Goal: Task Accomplishment & Management: Manage account settings

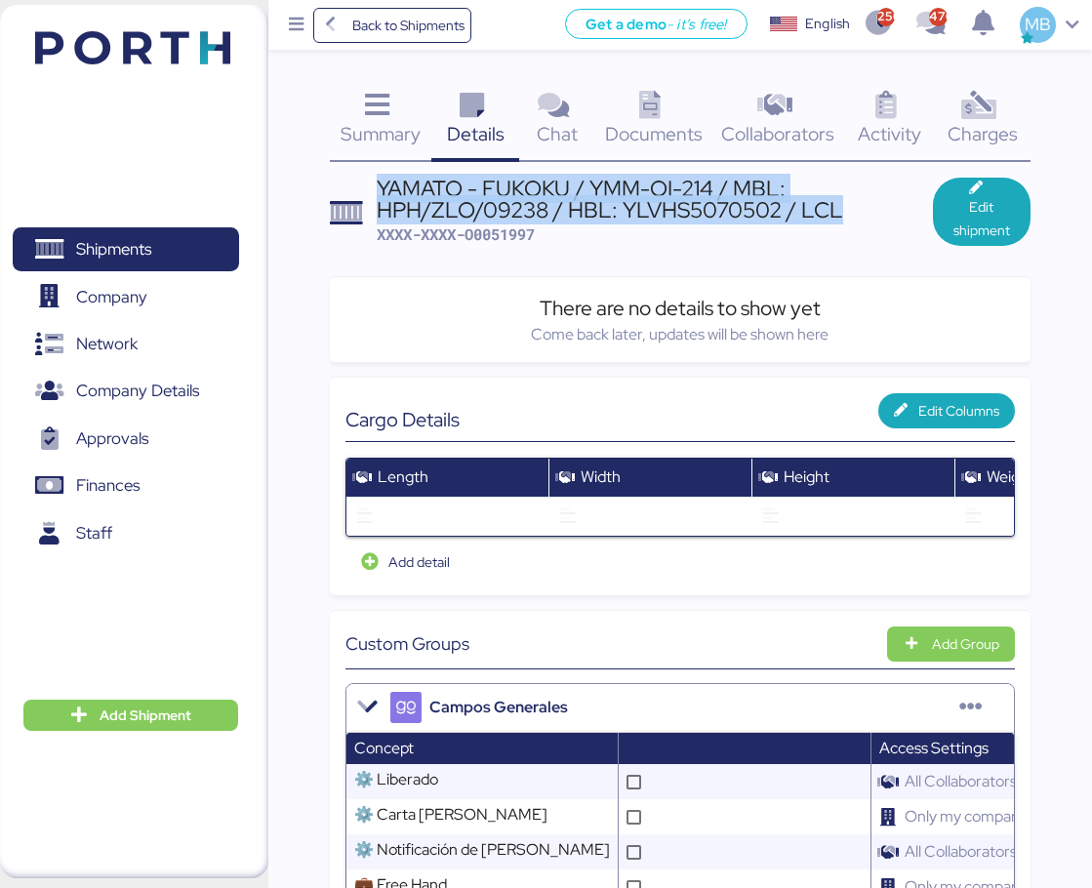
drag, startPoint x: 851, startPoint y: 211, endPoint x: 376, endPoint y: 181, distance: 476.1
click at [377, 181] on div "YAMATO - FUKOKU / YMM-OI-214 / MBL: HPH/ZLO/09238 / HBL: YLVHS5070502 / LCL" at bounding box center [655, 200] width 556 height 44
copy div "YAMATO - FUKOKU / YMM-OI-214 / MBL: HPH/ZLO/09238 / HBL: YLVHS5070502 / LCL"
click at [182, 235] on span "Shipments" at bounding box center [125, 249] width 210 height 28
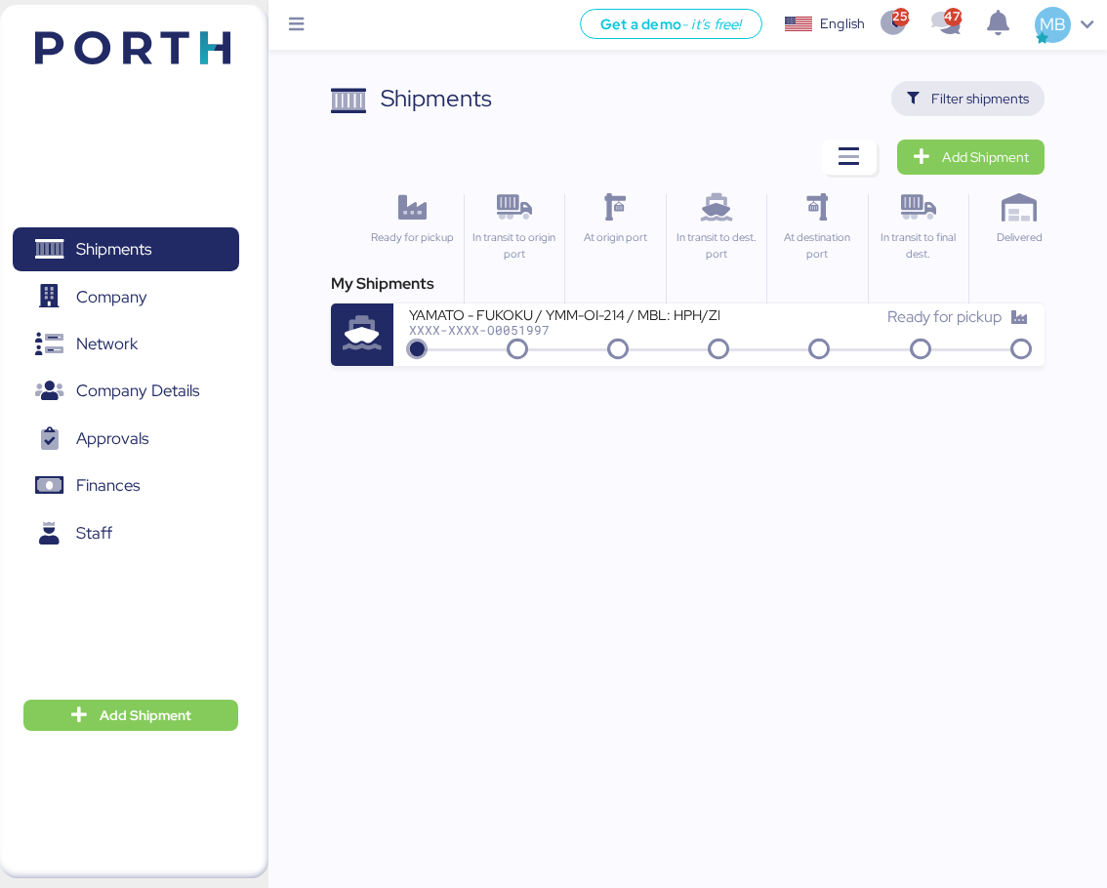
click at [985, 95] on span "Filter shipments" at bounding box center [980, 98] width 98 height 23
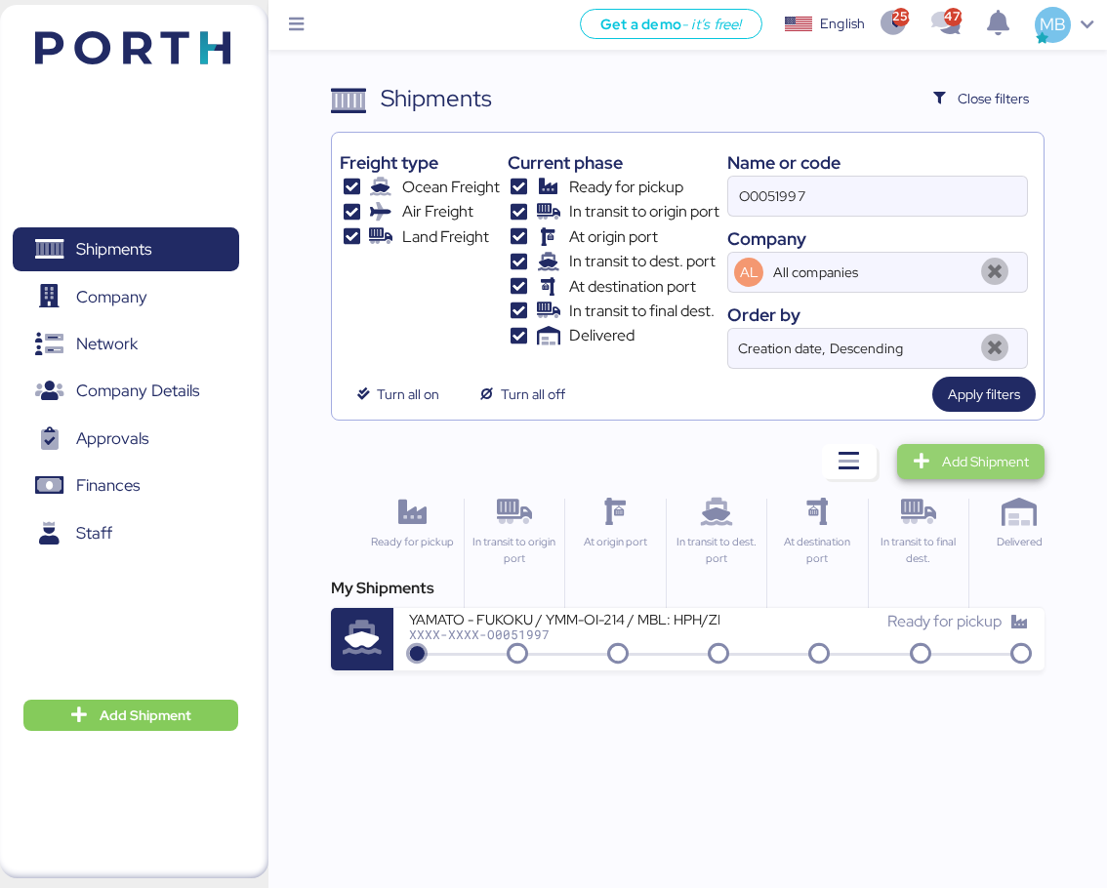
click at [986, 452] on span "Add Shipment" at bounding box center [985, 461] width 87 height 23
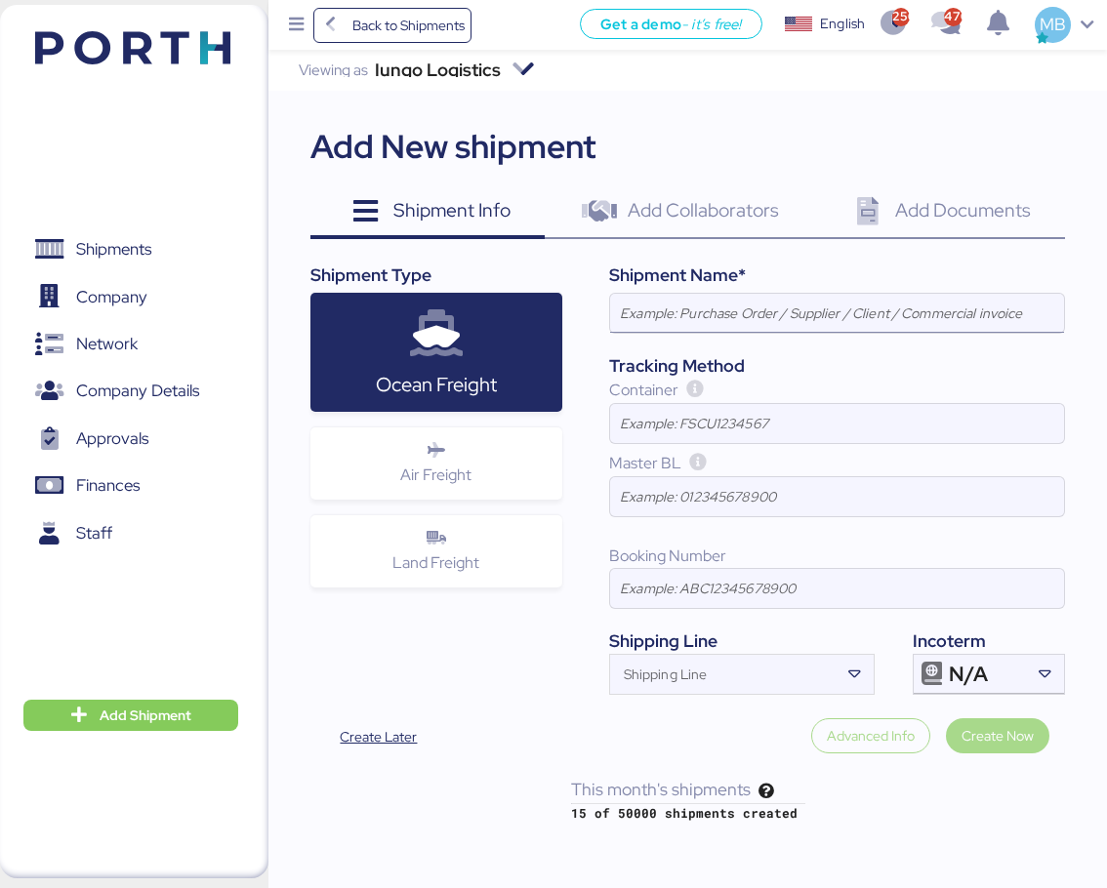
click at [676, 303] on input at bounding box center [837, 313] width 454 height 39
paste input "YAMATO - FUKOKU / YMM-OI-214 / MBL: HPH/ZLO/09238 / HBL: YLVHS5070502 / LCL"
click at [1000, 659] on div "N/A" at bounding box center [985, 674] width 75 height 39
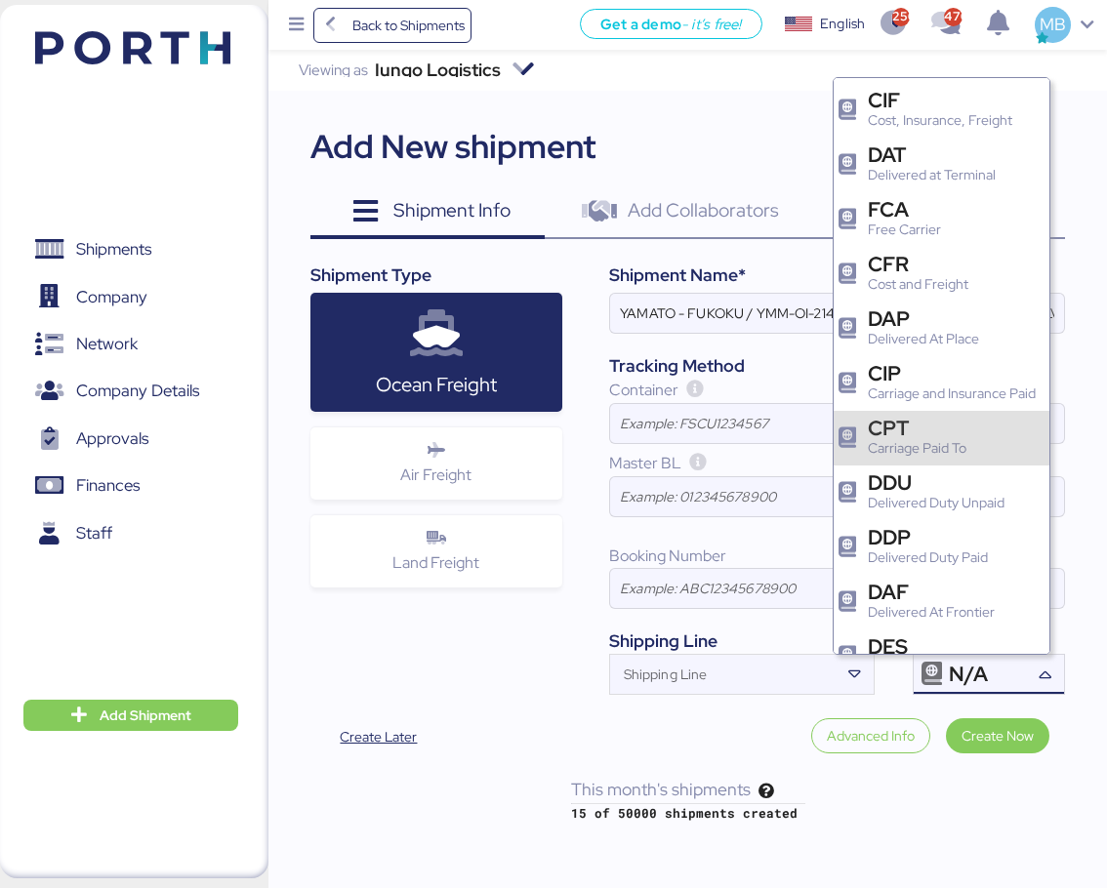
scroll to position [195, 0]
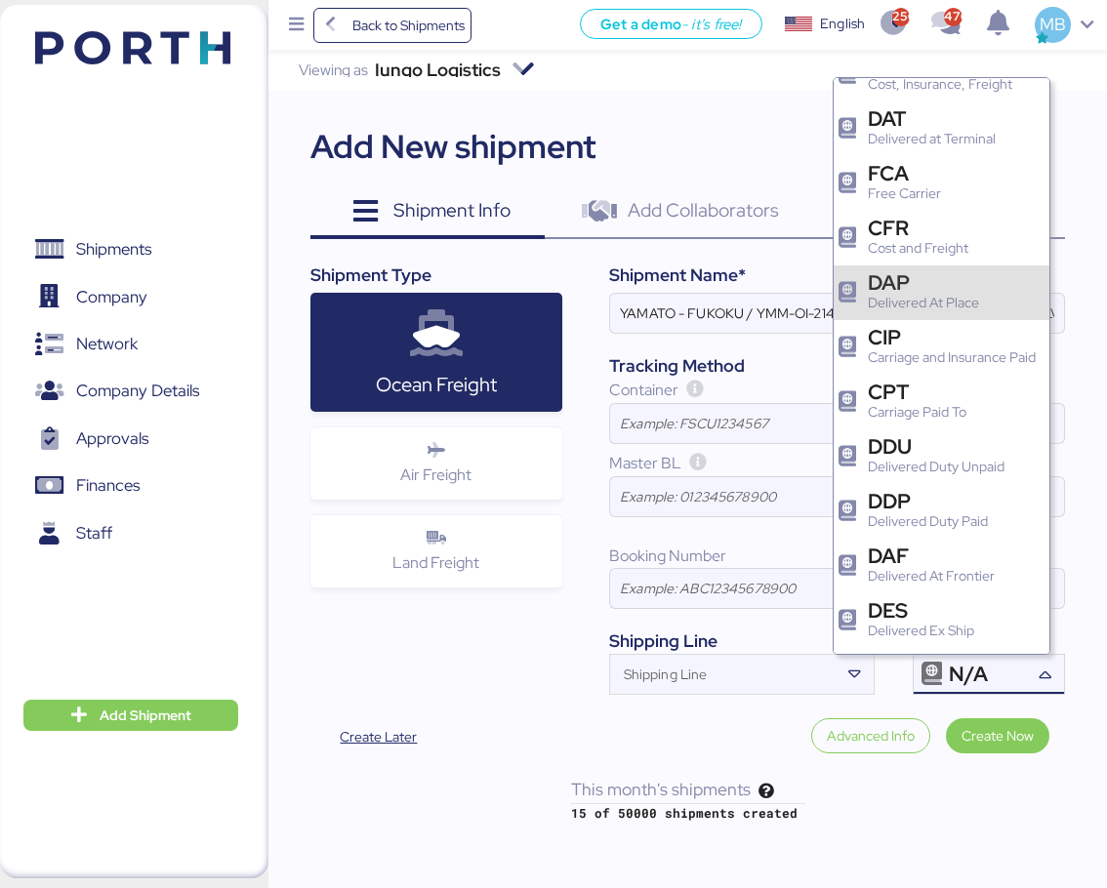
click at [968, 292] on div "DAP" at bounding box center [922, 282] width 111 height 20
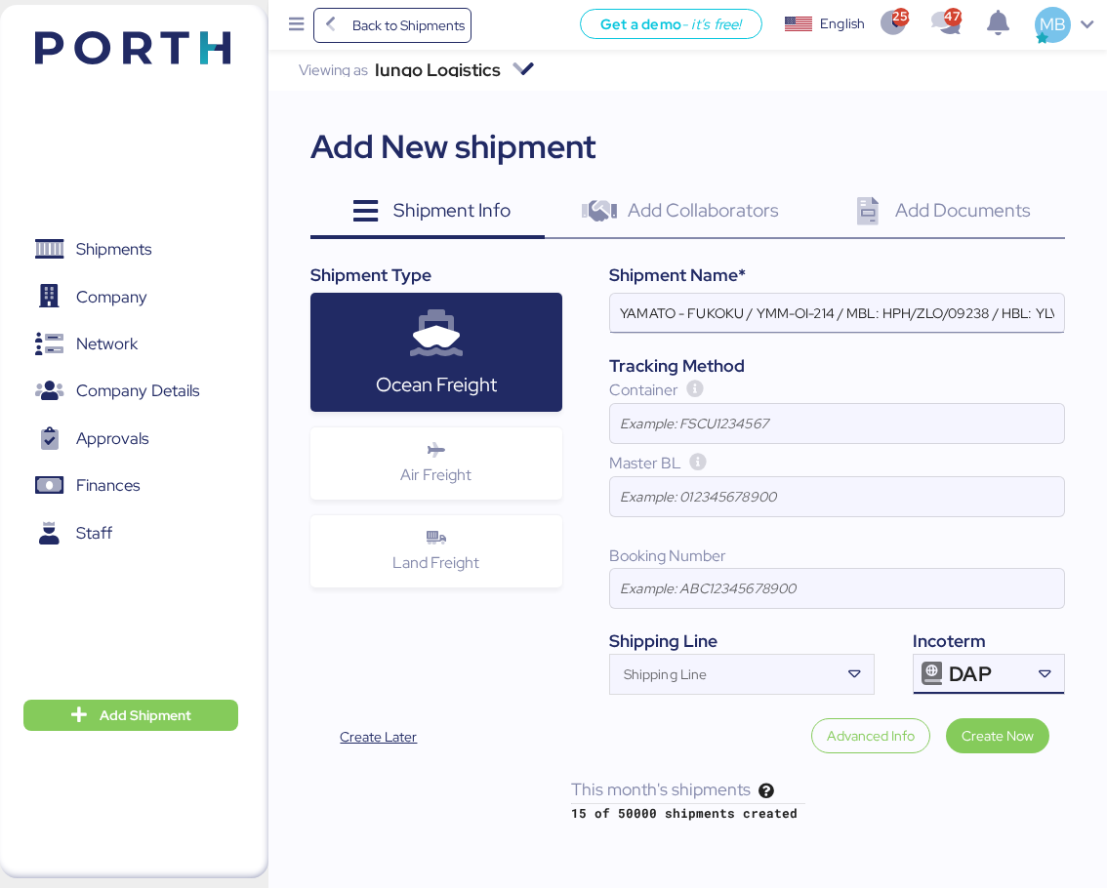
click at [702, 302] on input "YAMATO - FUKOKU / YMM-OI-214 / MBL: HPH/ZLO/09238 / HBL: YLVHS5070502 / LCL" at bounding box center [837, 313] width 454 height 39
paste input "MURATA"
click at [828, 315] on input "[PERSON_NAME] / YMM-OI-214 / MBL: HPH/ZLO/09238 / HBL: YLVHS5070502 / LCL" at bounding box center [837, 313] width 454 height 39
paste input "YMM-OI-232"
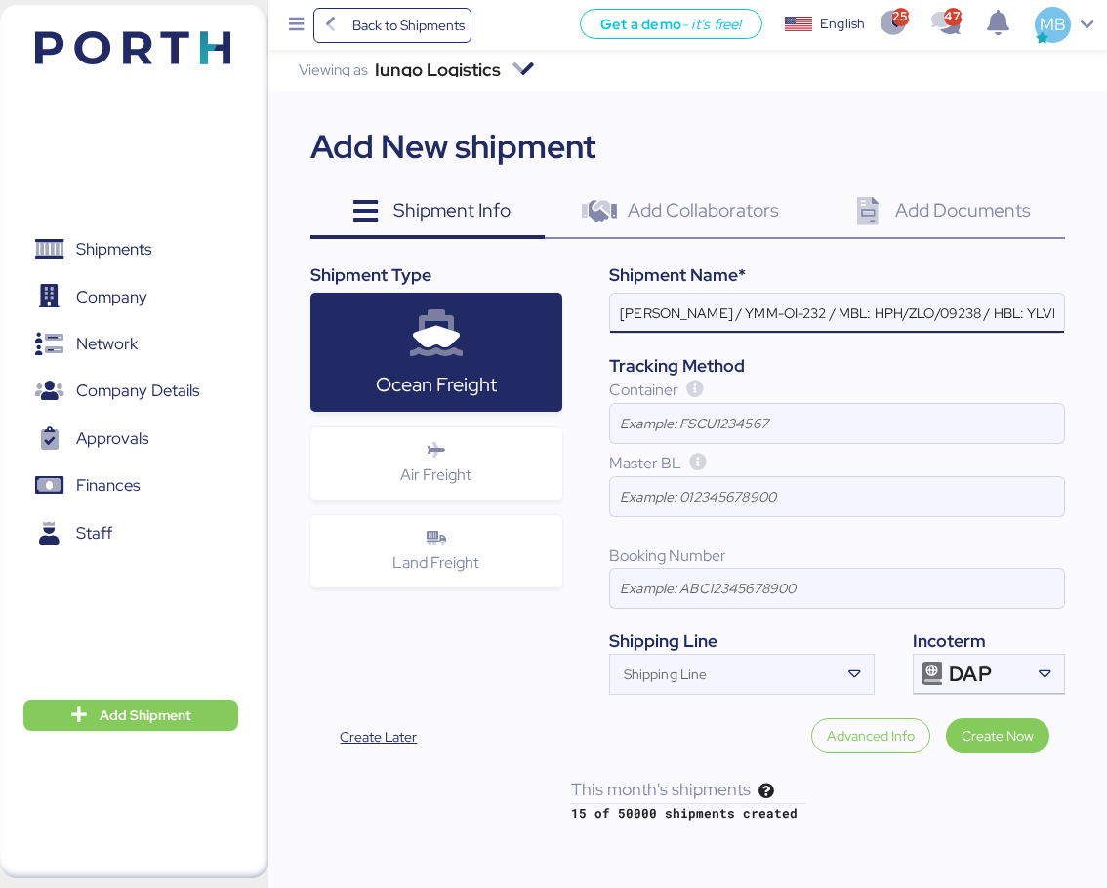
click at [991, 308] on input "[PERSON_NAME] / YMM-OI-232 / MBL: HPH/ZLO/09238 / HBL: YLVHS5070502 / LCL" at bounding box center [837, 313] width 454 height 39
paste input "NGTL7480730"
click at [1049, 313] on input "[PERSON_NAME] / YMM-OI-232 / MBL: NGTL7480730 / HBL: YLVHS5070502 / LCL" at bounding box center [837, 313] width 454 height 39
paste input "YTJTGI100134"
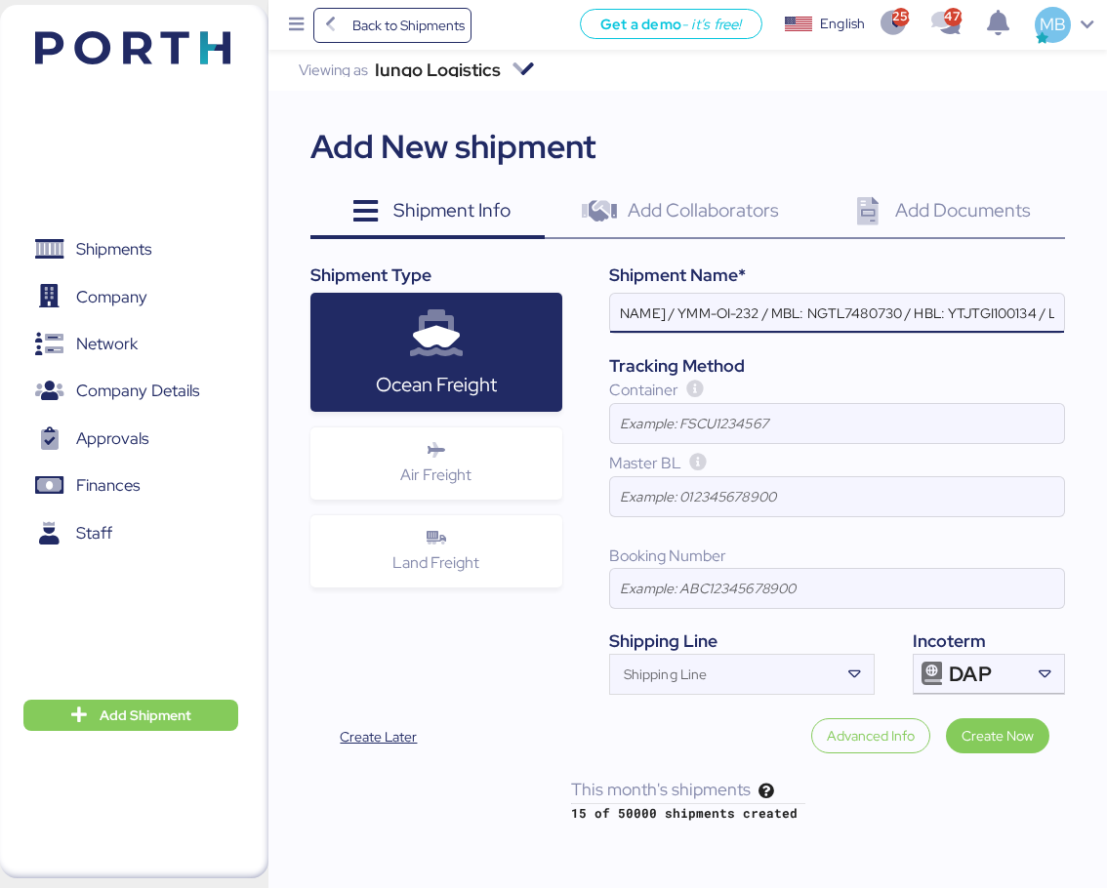
scroll to position [0, 101]
type input "[PERSON_NAME] / YMM-OI-232 / MBL: NGTL7480730 / HBL: YTJTGI100134 / LCL"
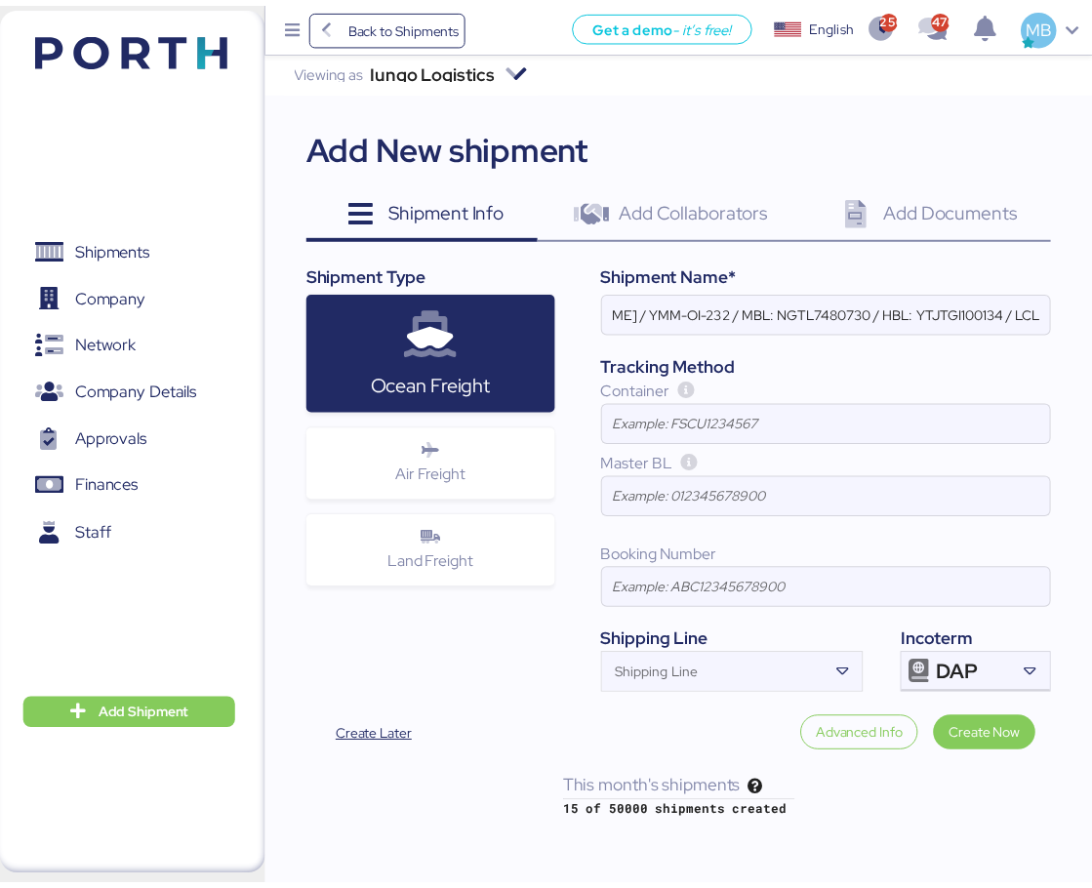
scroll to position [0, 0]
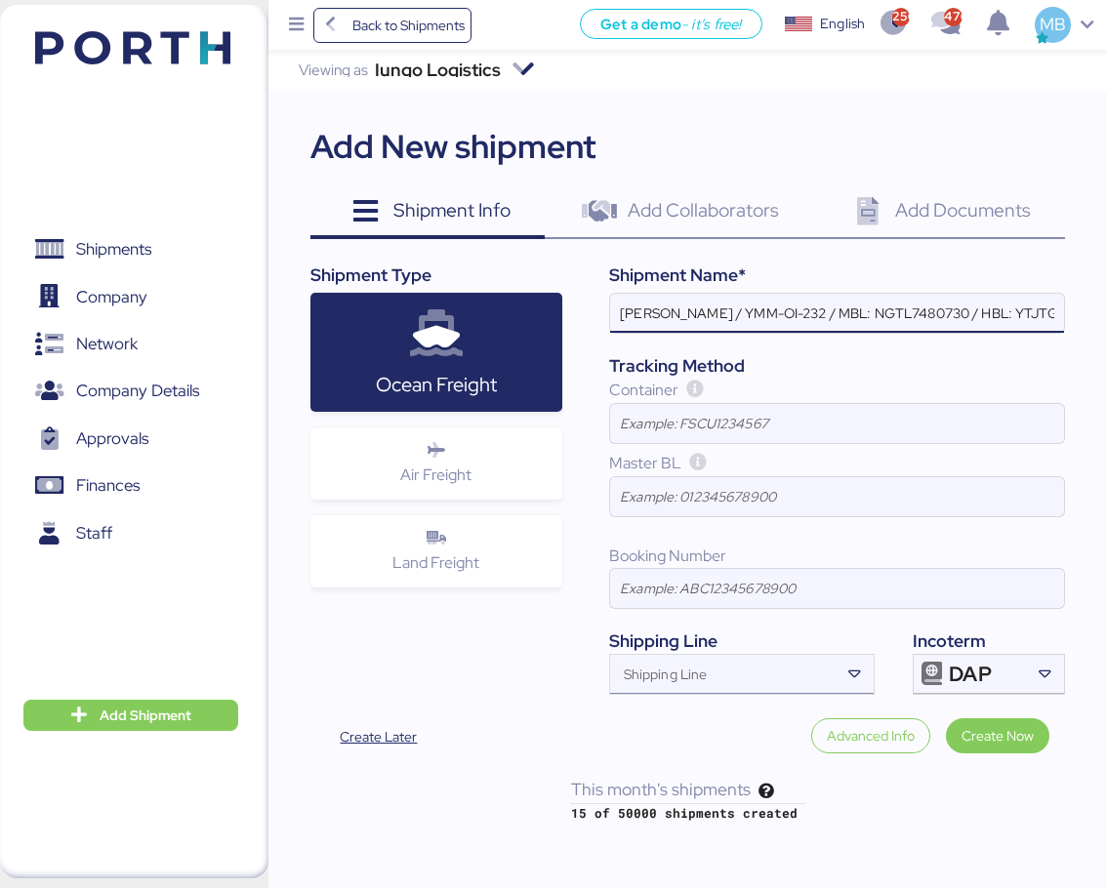
click at [678, 667] on div "Shipping Line" at bounding box center [724, 674] width 229 height 39
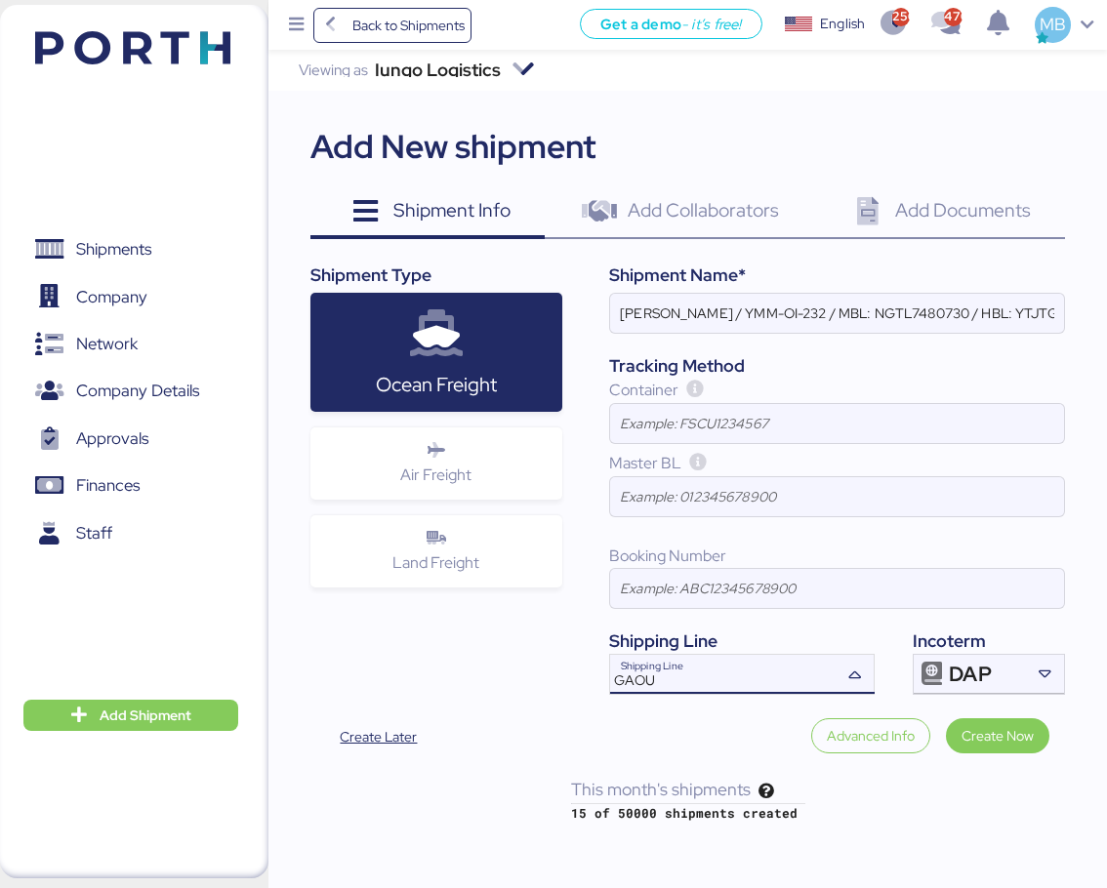
type input "GAOU"
click at [681, 422] on input at bounding box center [837, 423] width 454 height 39
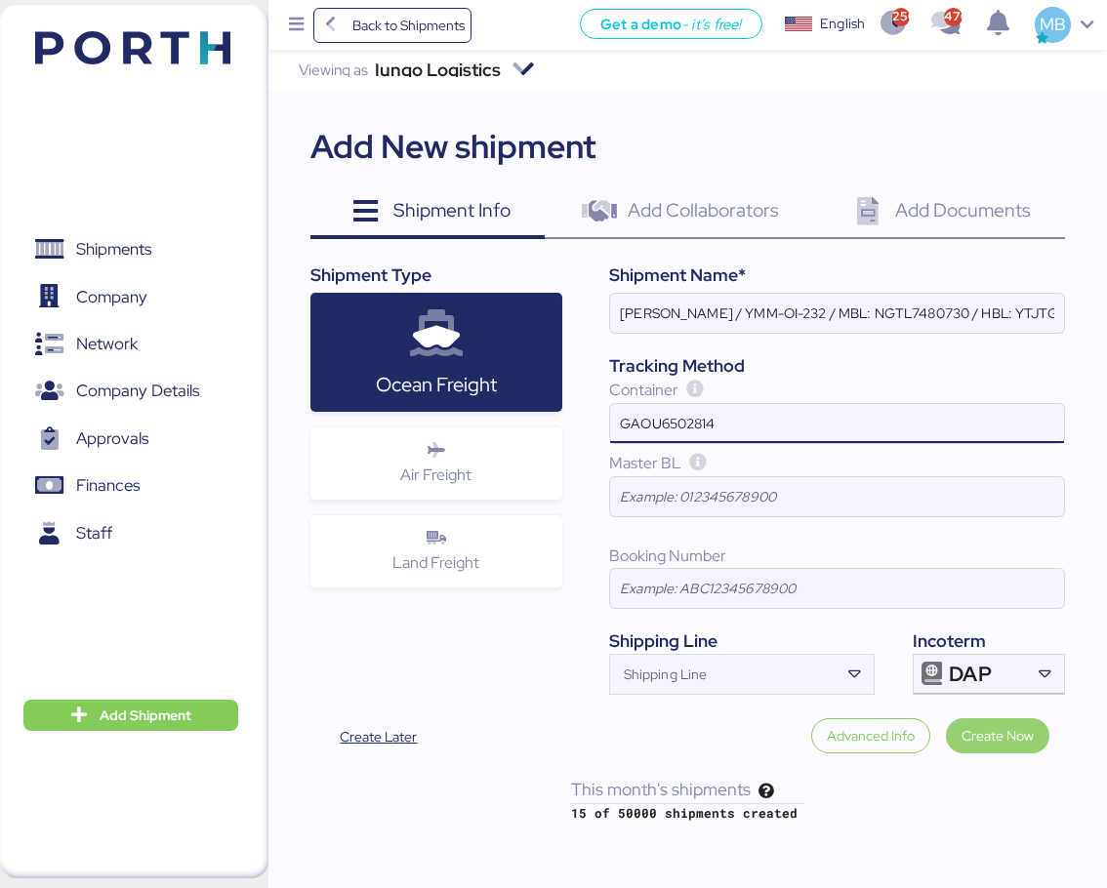
type input "GAOU6502814"
click at [1002, 743] on span "Create Now" at bounding box center [997, 735] width 72 height 23
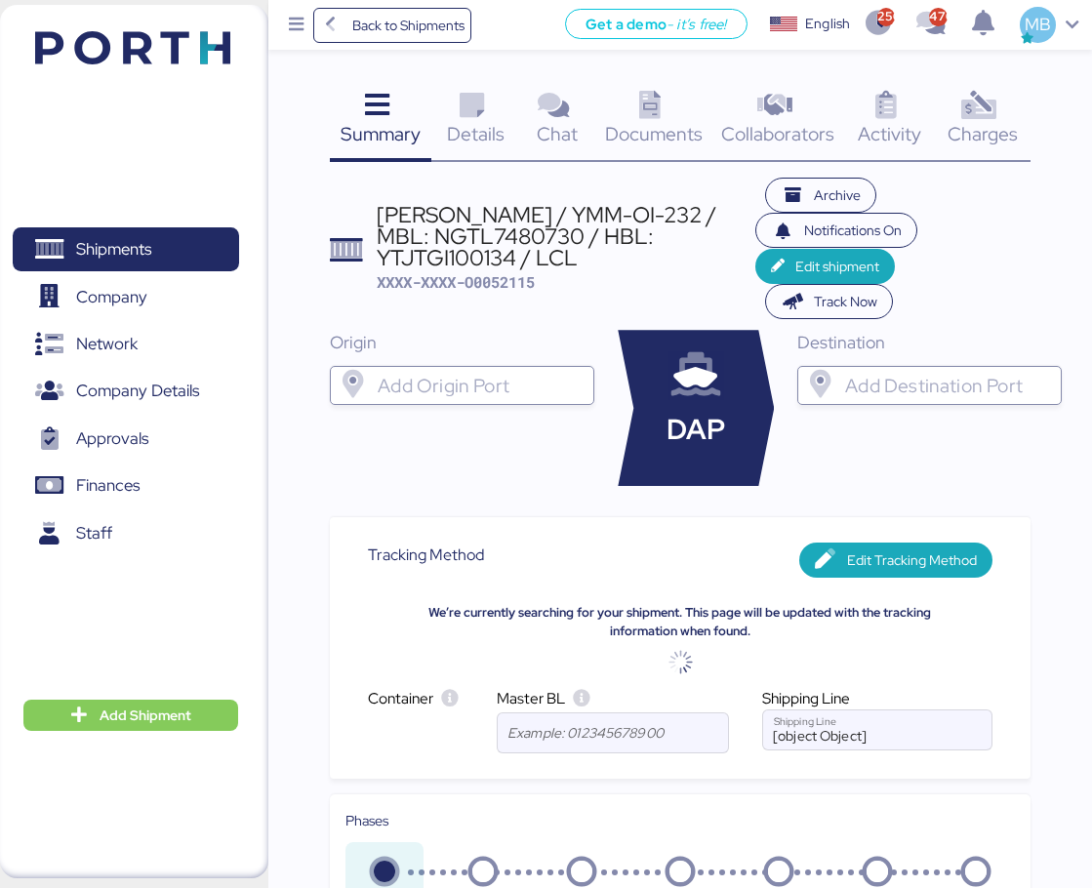
click at [398, 380] on input "search" at bounding box center [480, 385] width 212 height 23
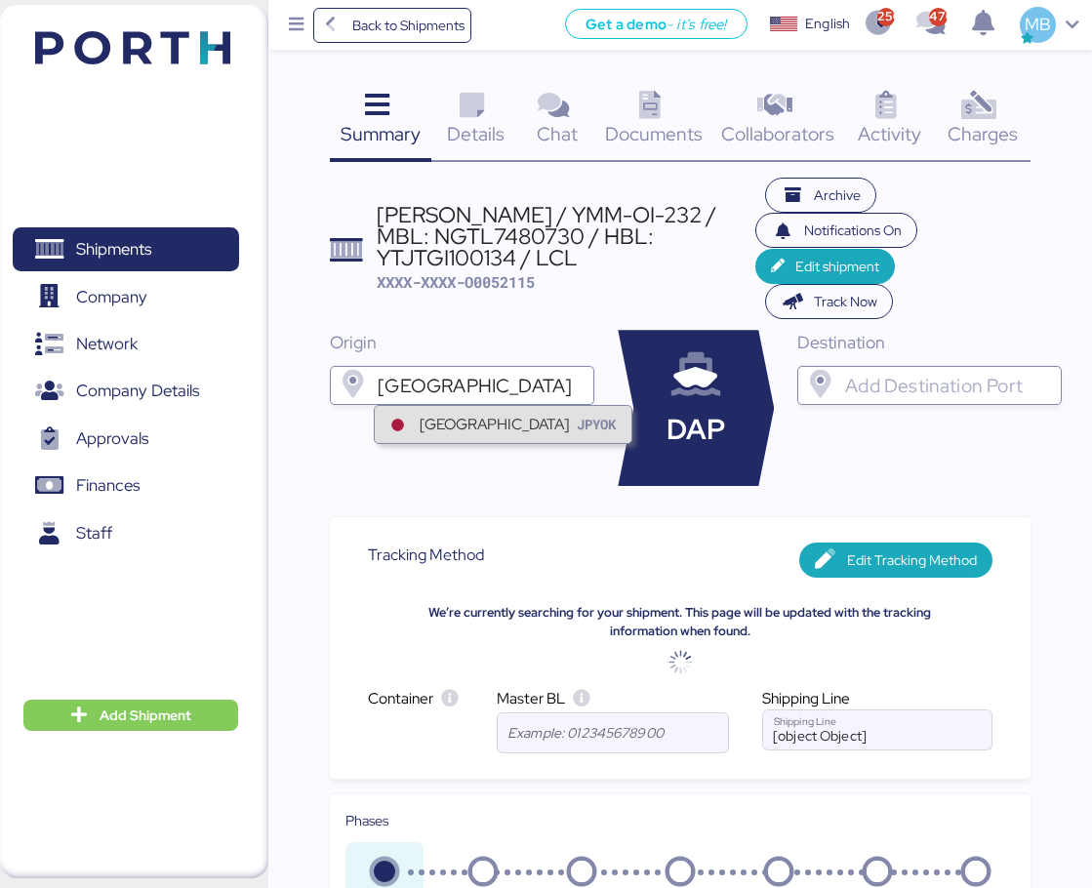
type input "[GEOGRAPHIC_DATA]"
click at [504, 421] on div "Yokohama JPYOK" at bounding box center [503, 424] width 256 height 37
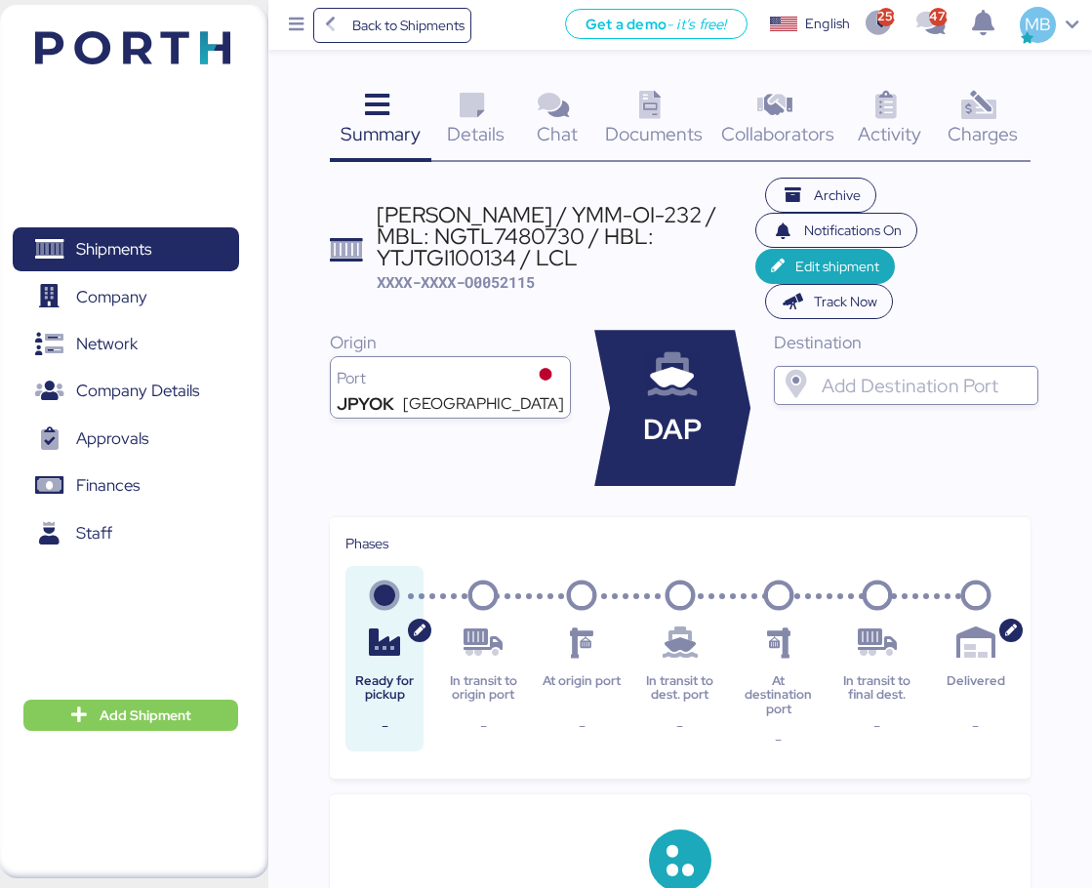
click at [870, 382] on input "search" at bounding box center [924, 385] width 212 height 23
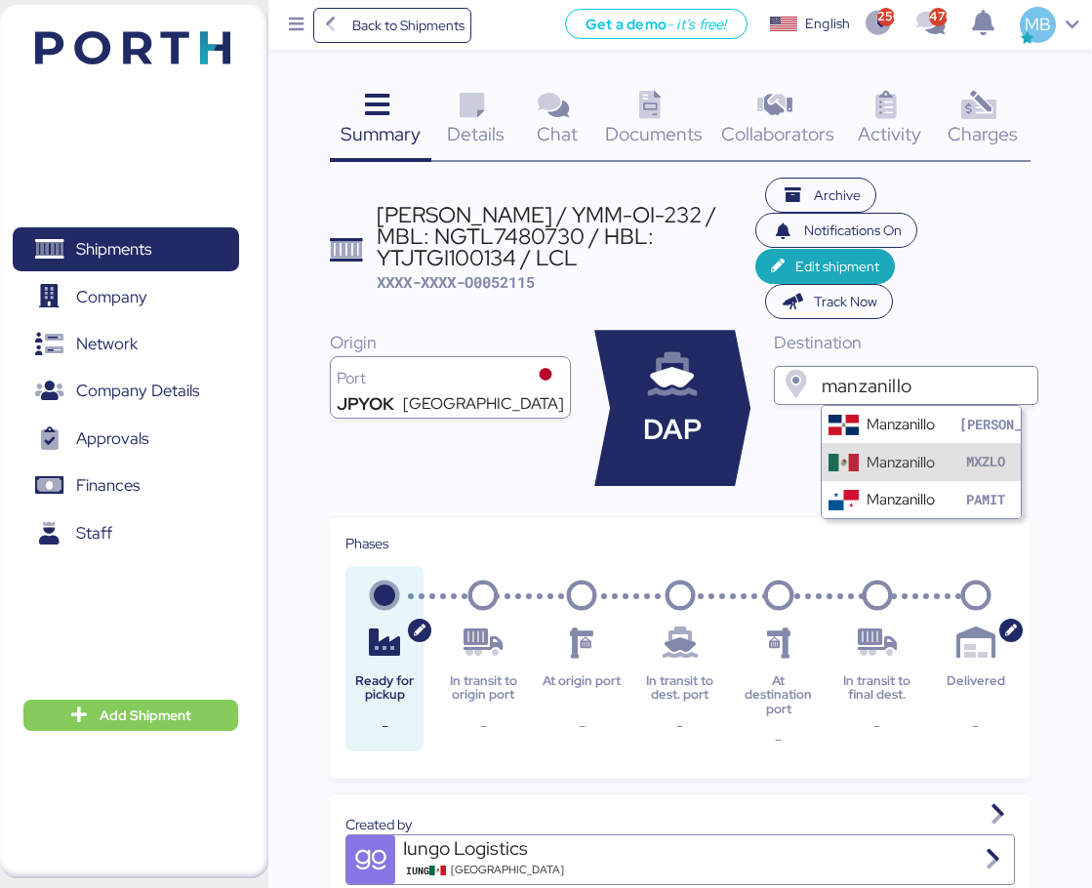
type input "manzanillo"
click at [893, 461] on div "Manzanillo" at bounding box center [900, 462] width 68 height 22
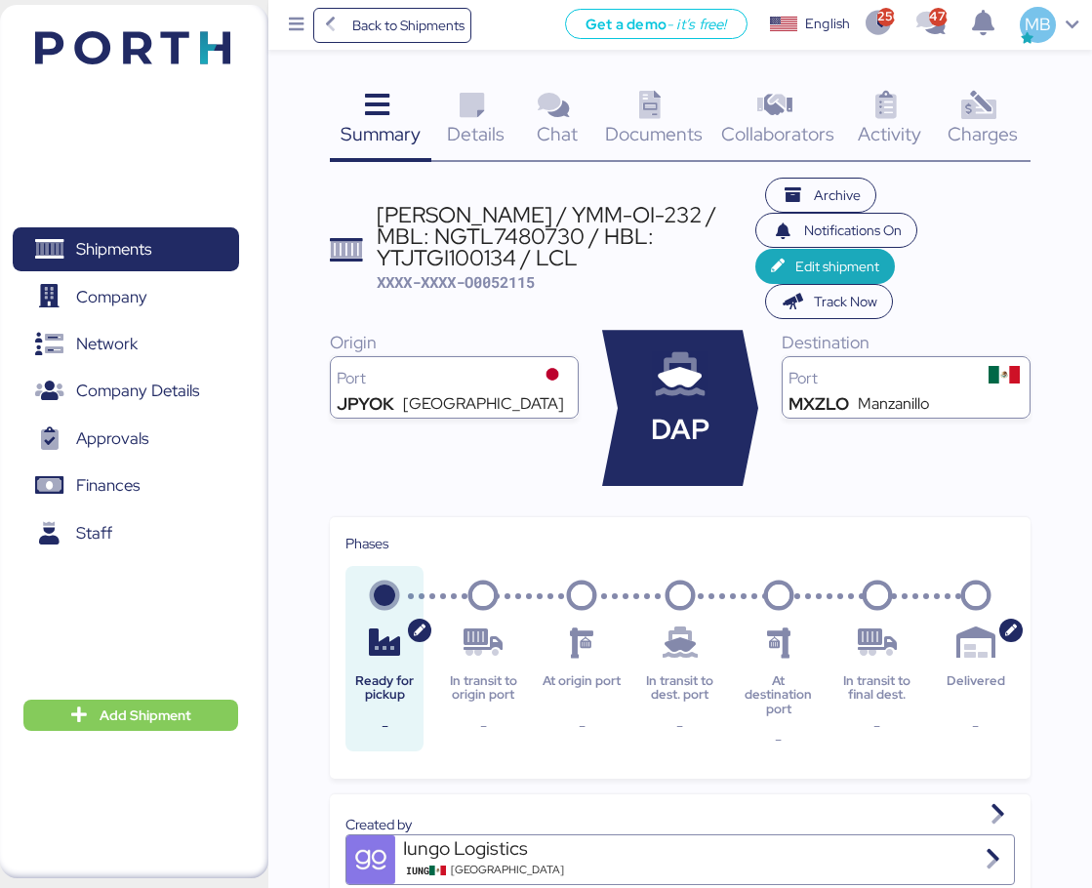
click at [469, 122] on span "Details" at bounding box center [476, 133] width 58 height 25
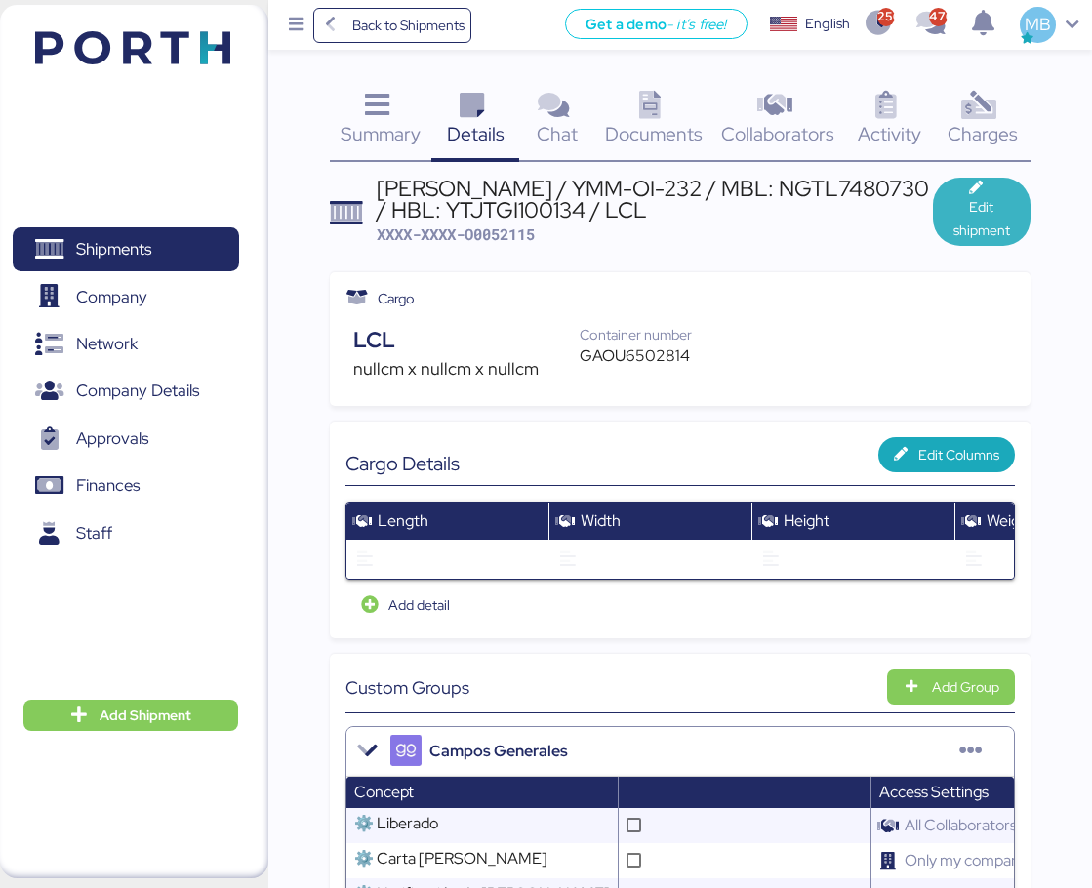
click at [1013, 216] on span "Edit shipment" at bounding box center [981, 218] width 66 height 47
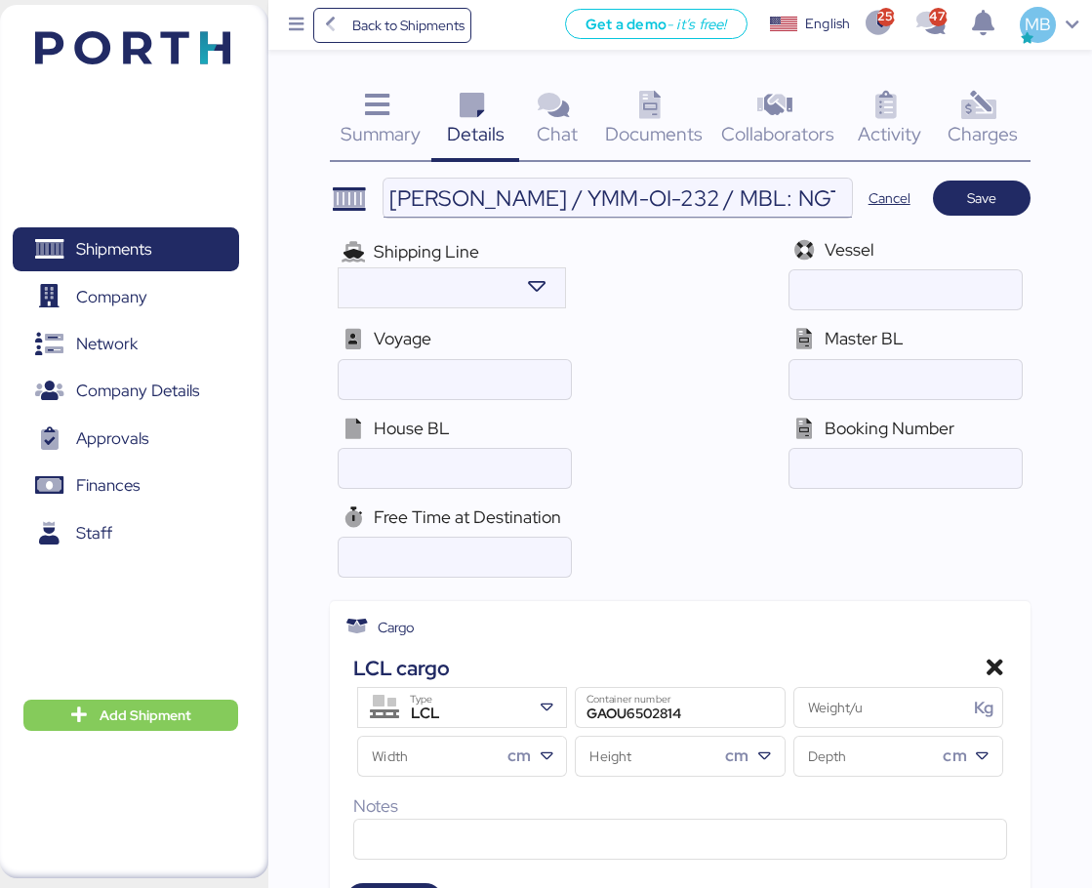
click at [682, 201] on input "[PERSON_NAME] / YMM-OI-232 / MBL: NGTL7480730 / HBL: YTJTGI100134 / LCL" at bounding box center [617, 198] width 468 height 39
click at [815, 206] on input "[PERSON_NAME] / YMM-OI-232 / MBL: NGTL7480730 / HBL: YTJTGI100134 / LCL" at bounding box center [617, 198] width 468 height 39
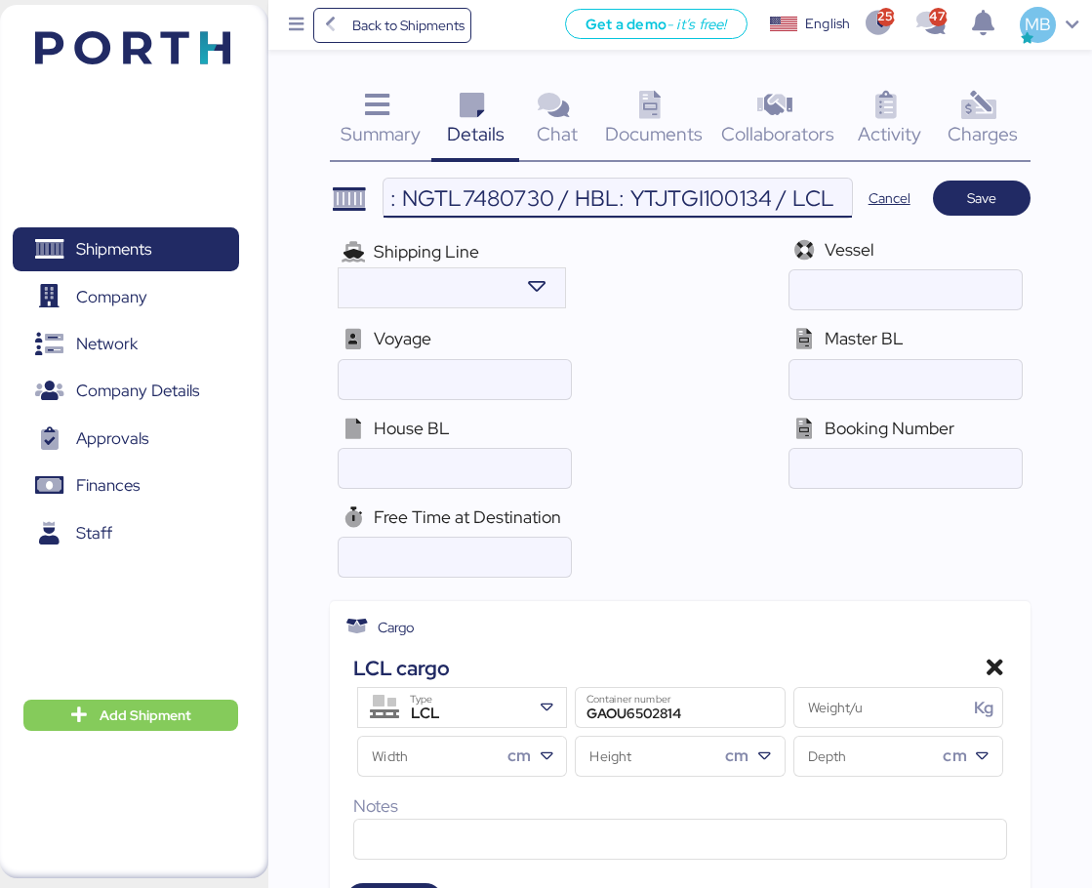
click at [728, 199] on input "[PERSON_NAME] / YMM-OI-232 / MBL: NGTL7480730 / HBL: YTJTGI100134 / LCL" at bounding box center [617, 198] width 468 height 39
click at [448, 475] on input "ocean" at bounding box center [454, 468] width 231 height 39
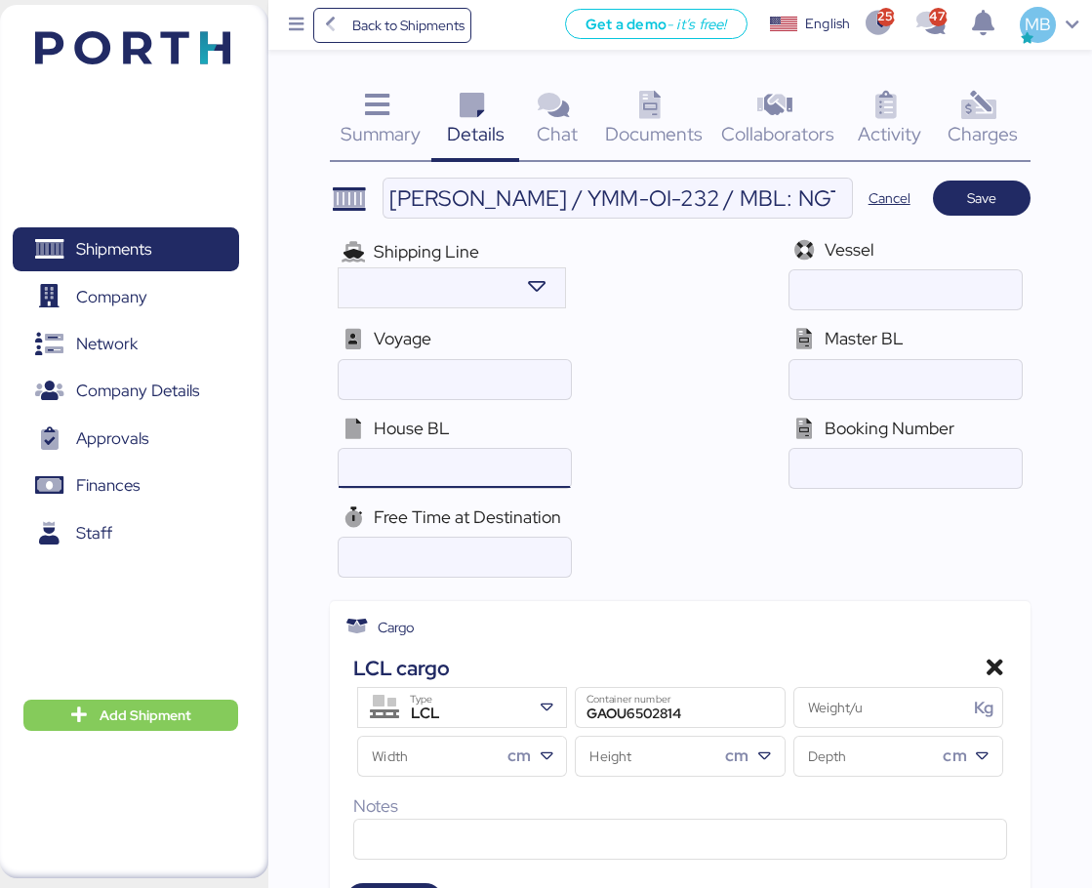
paste input "YTJTGI100134"
type input "YTJTGI100134"
click at [796, 197] on input "[PERSON_NAME] / YMM-OI-232 / MBL: NGTL7480730 / HBL: YTJTGI100134 / LCL" at bounding box center [617, 198] width 468 height 39
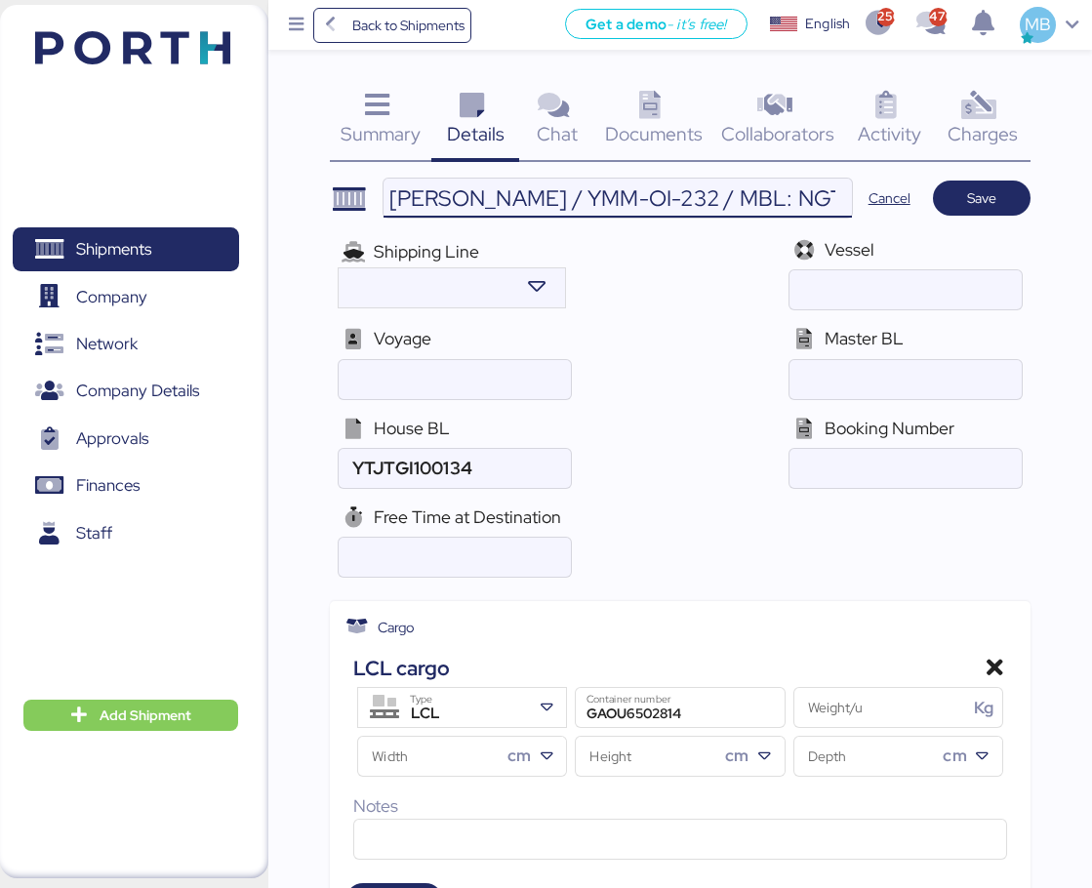
scroll to position [0, 410]
click at [498, 199] on input "[PERSON_NAME] / YMM-OI-232 / MBL: NGTL7480730 / HBL: YTJTGI100134 / LCL" at bounding box center [617, 198] width 468 height 39
click at [891, 376] on input "ocean" at bounding box center [904, 379] width 231 height 39
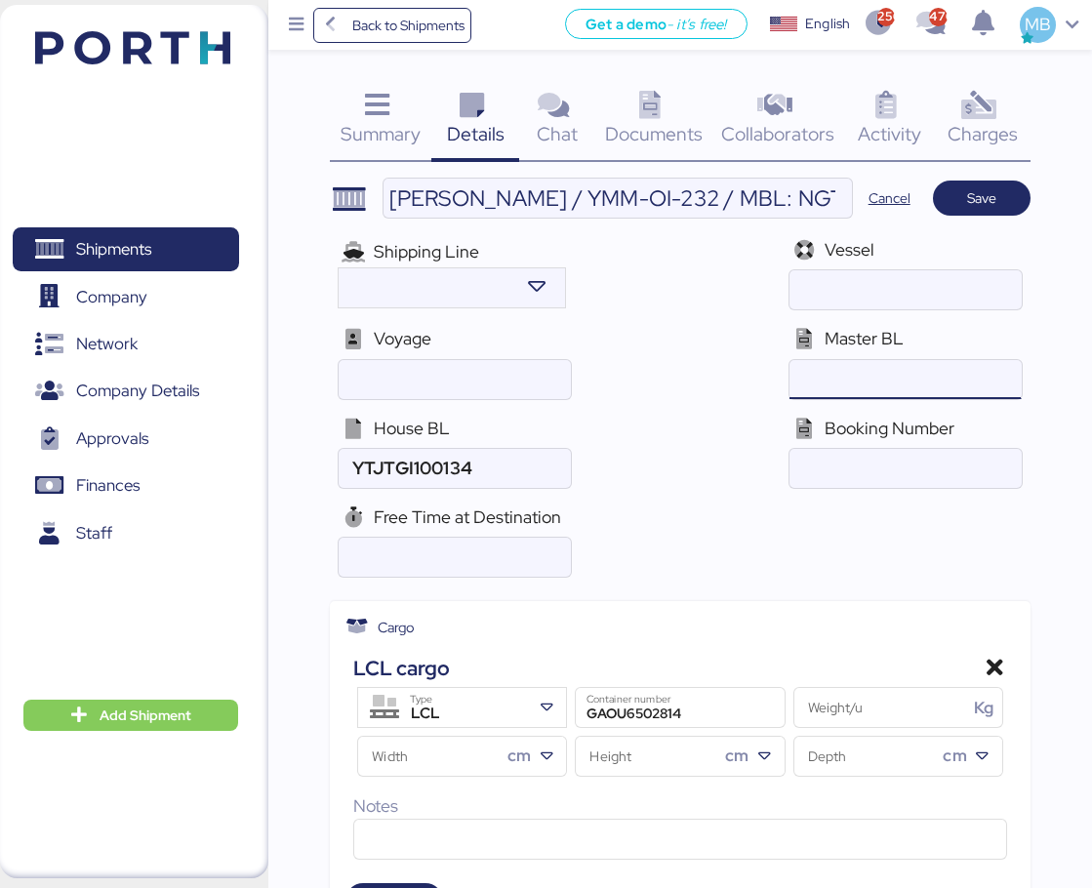
paste input "NGTL7480730"
type input "NGTL7480730"
click at [981, 191] on span "Save" at bounding box center [981, 197] width 29 height 23
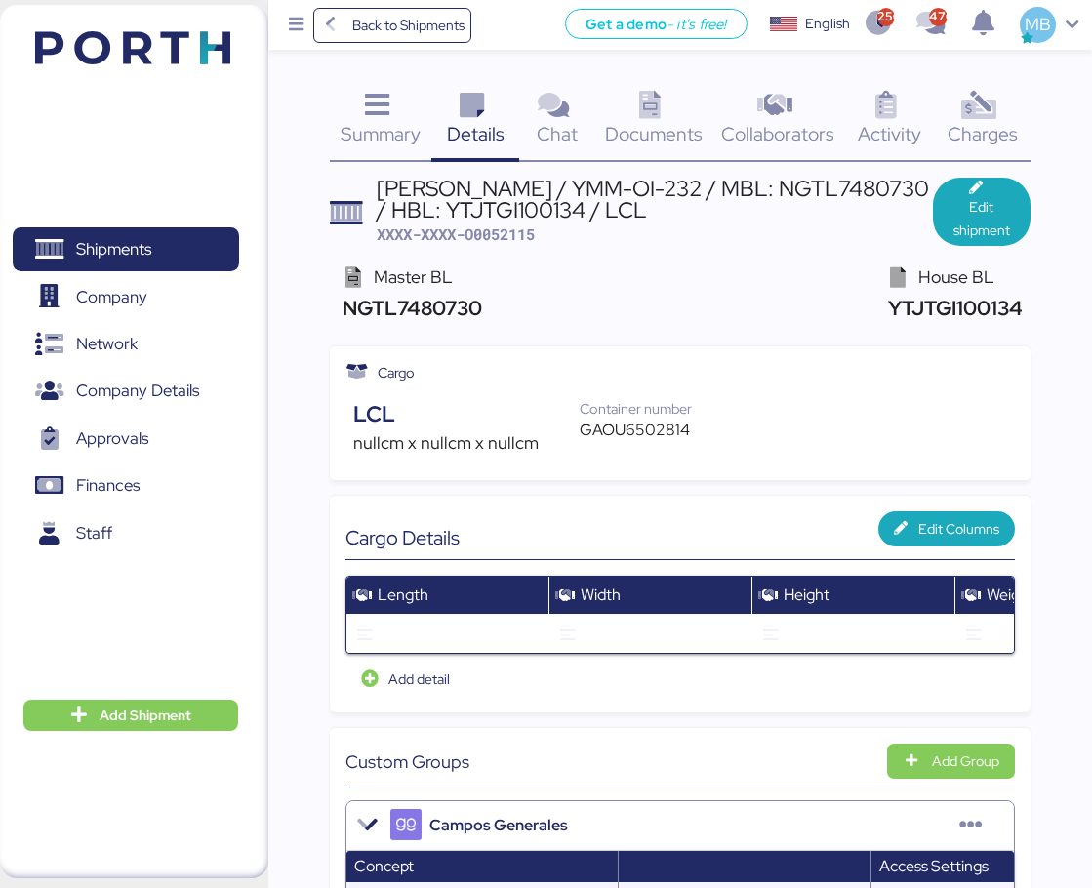
click at [661, 123] on span "Documents" at bounding box center [654, 133] width 98 height 25
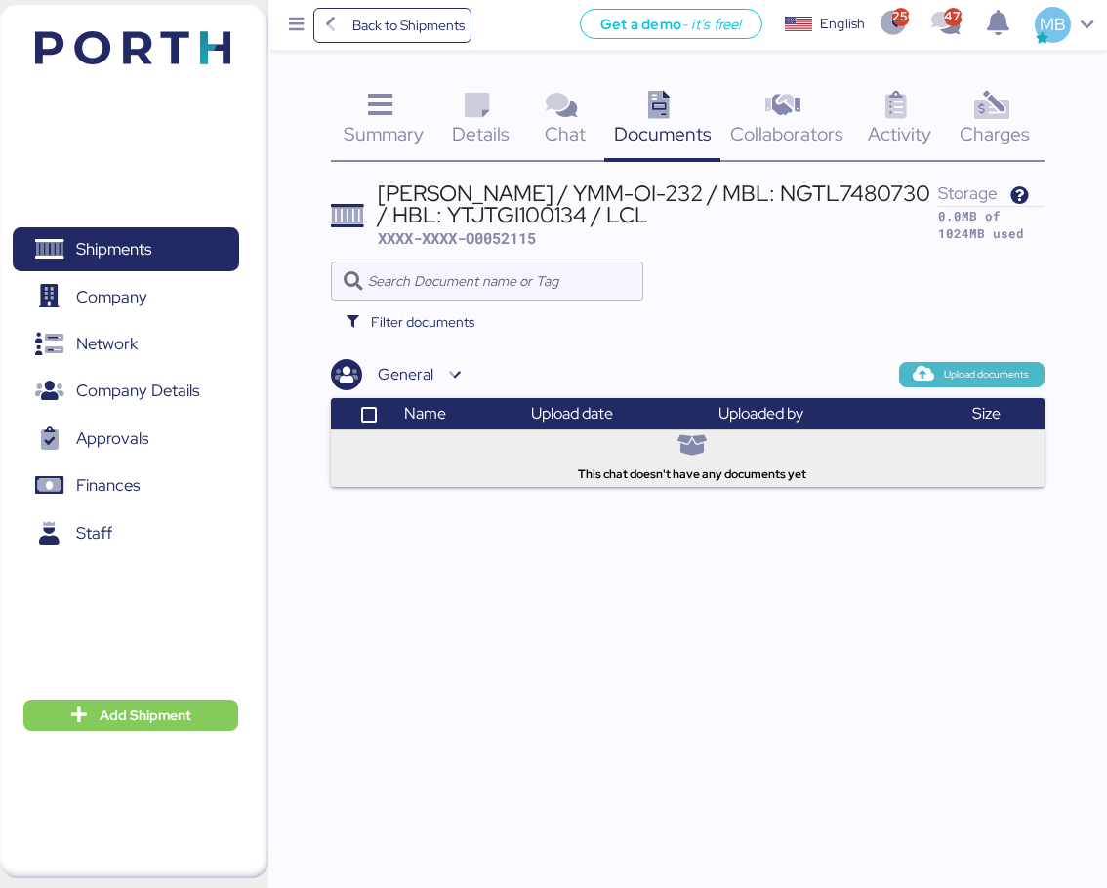
click at [966, 383] on span "Upload documents" at bounding box center [986, 375] width 85 height 18
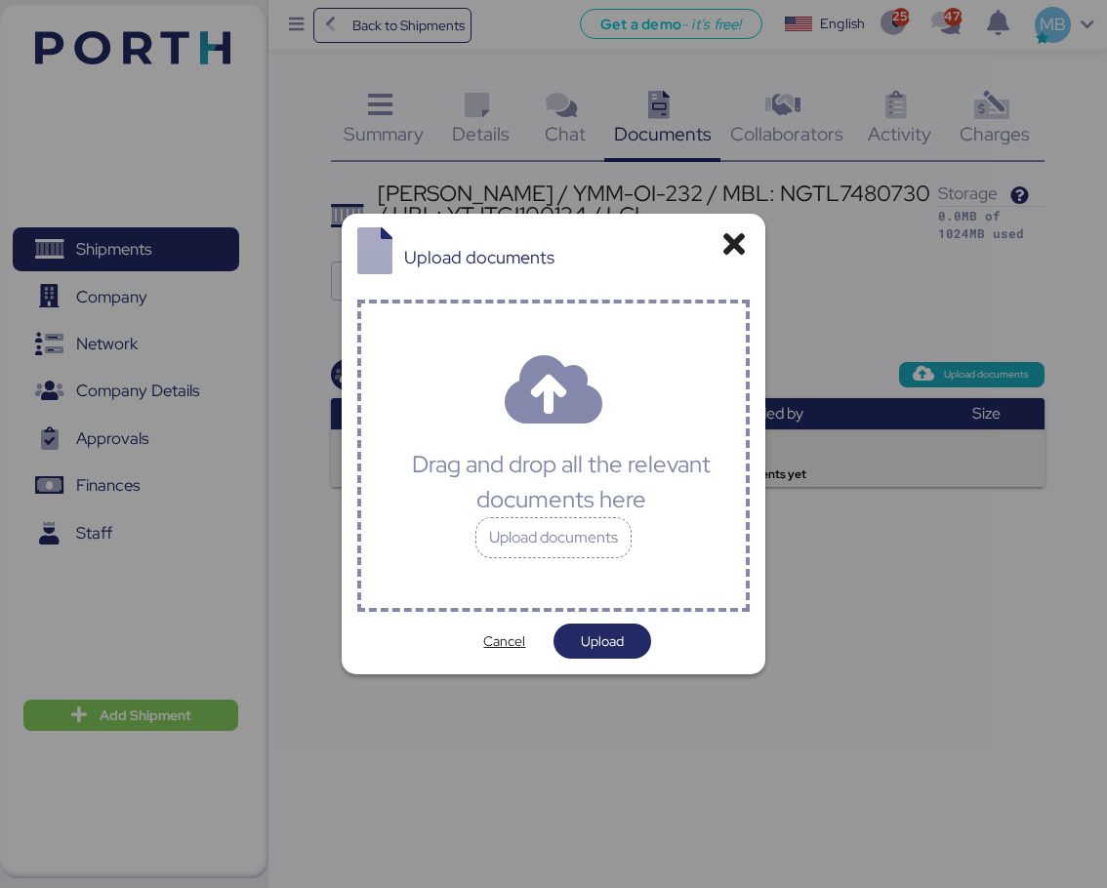
click at [582, 569] on div "Drag and drop all the relevant documents here Upload documents" at bounding box center [553, 456] width 392 height 312
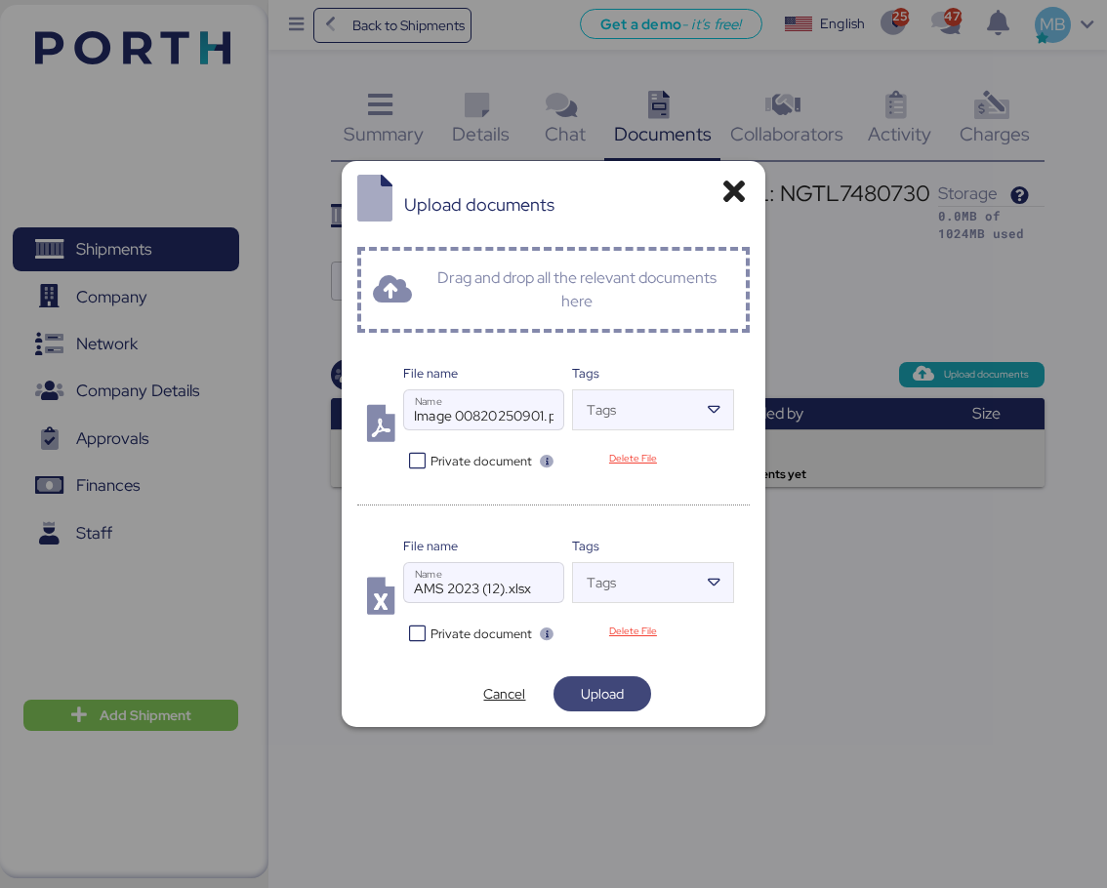
click at [623, 692] on span "Upload" at bounding box center [602, 693] width 43 height 23
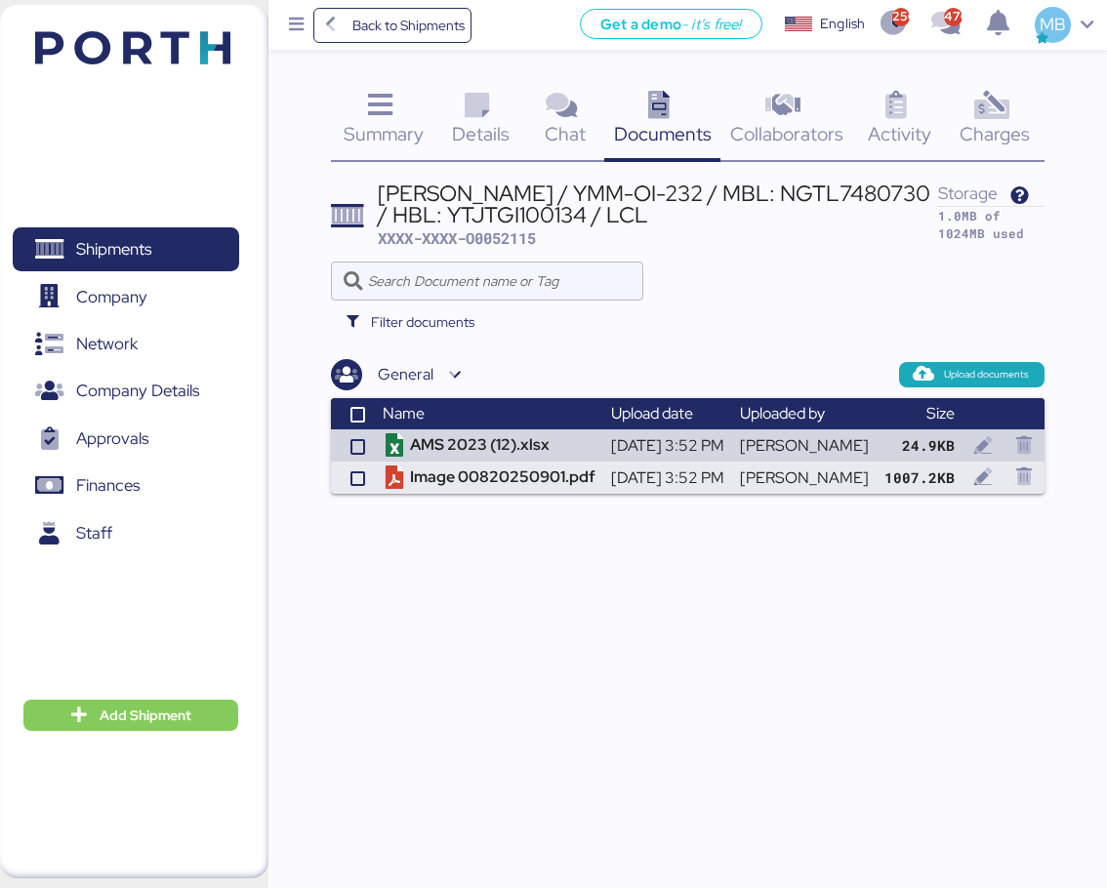
click at [478, 125] on span "Details" at bounding box center [481, 133] width 58 height 25
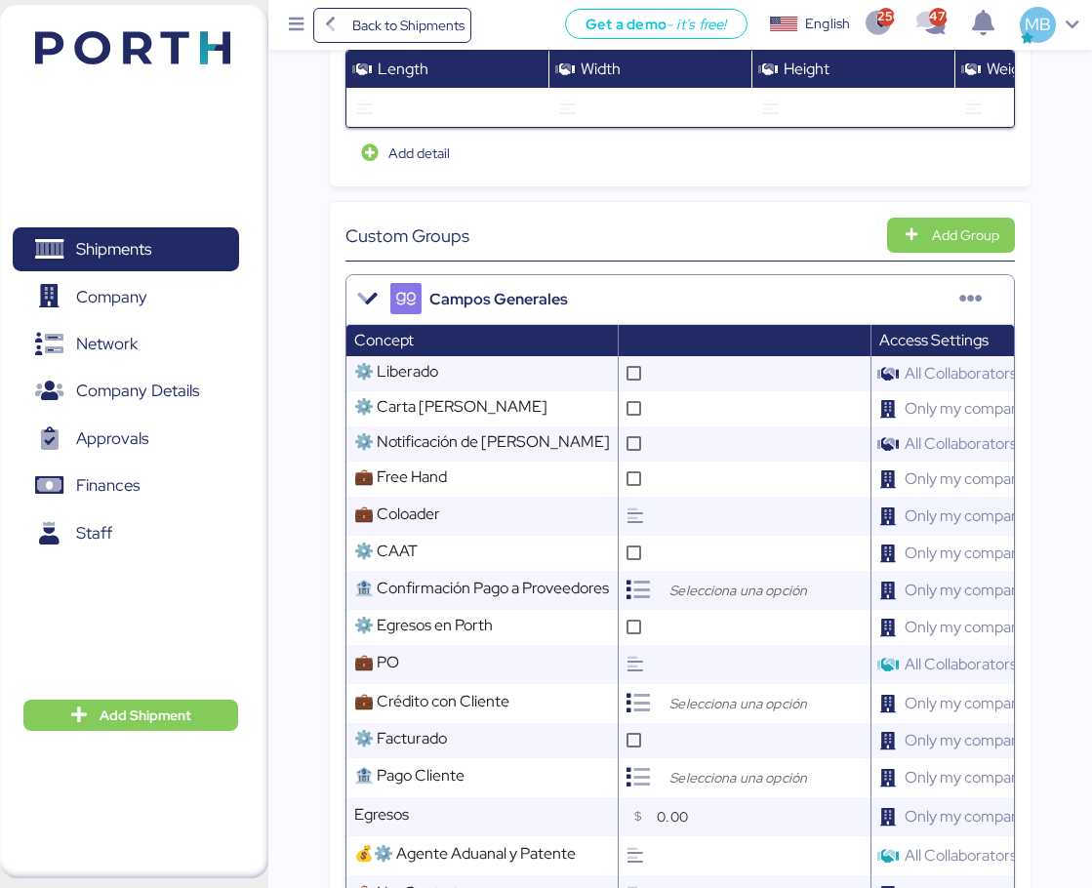
scroll to position [585, 0]
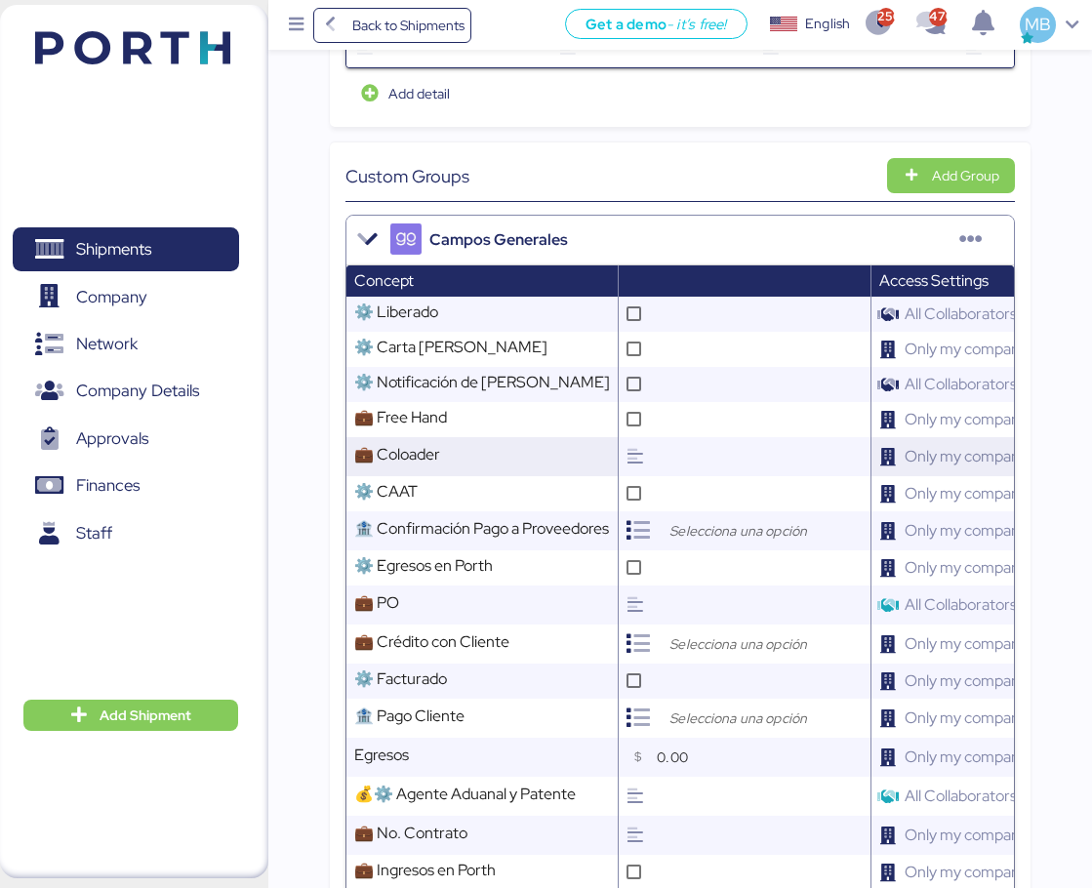
click at [676, 466] on input "text" at bounding box center [761, 456] width 219 height 39
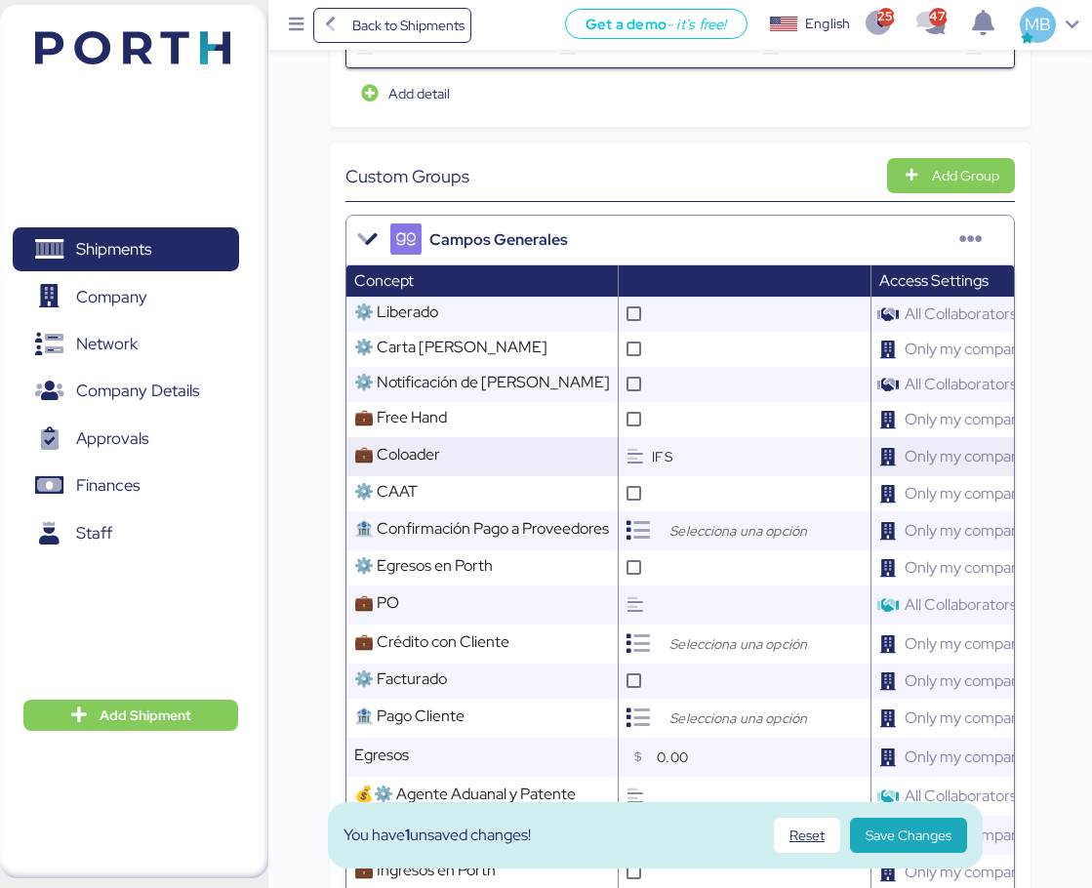
scroll to position [781, 0]
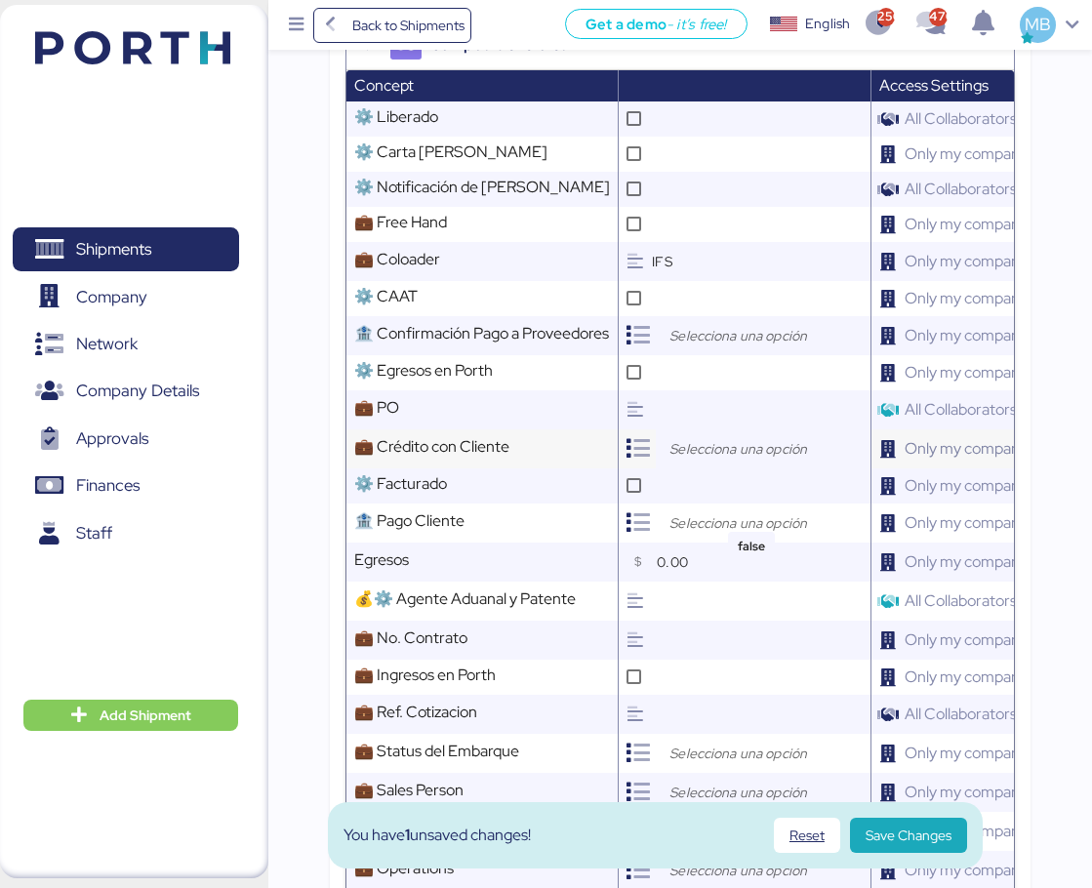
type input "IFS"
click at [713, 461] on input "search" at bounding box center [767, 448] width 205 height 23
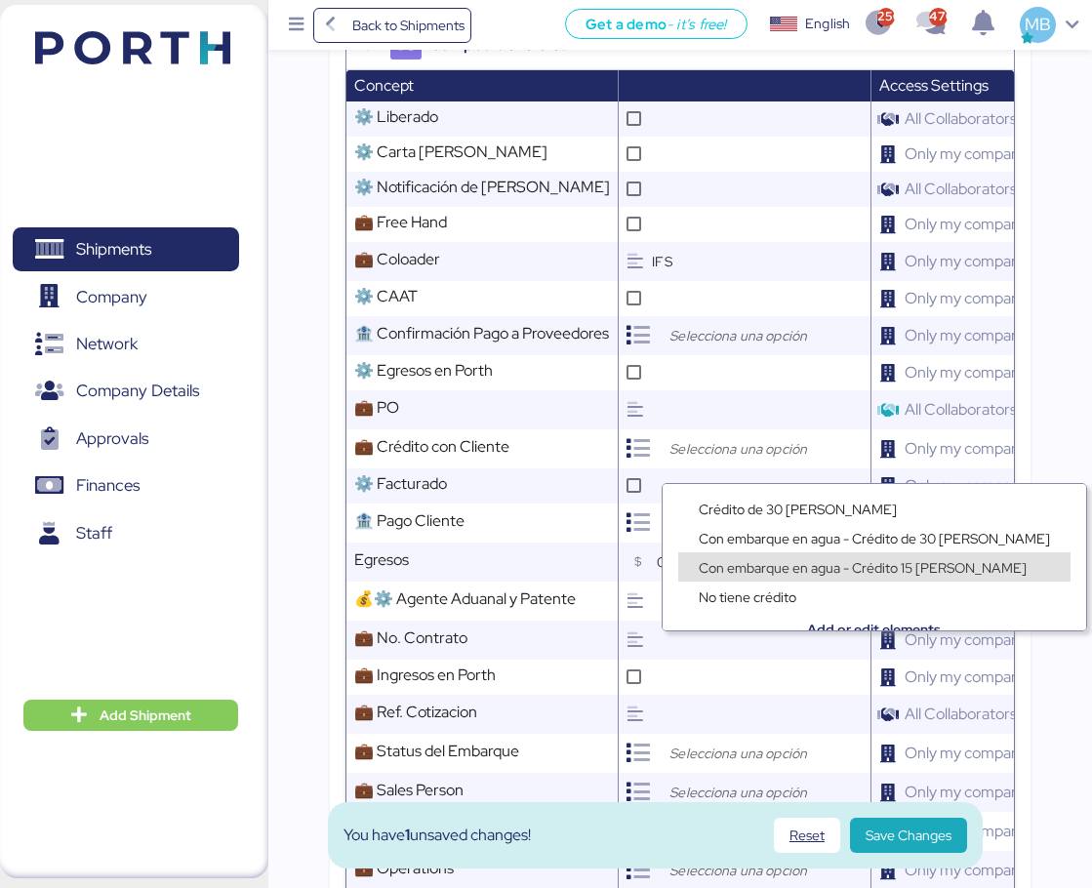
click at [793, 562] on span "Con embarque en agua - Crédito 15 [PERSON_NAME]" at bounding box center [863, 568] width 328 height 18
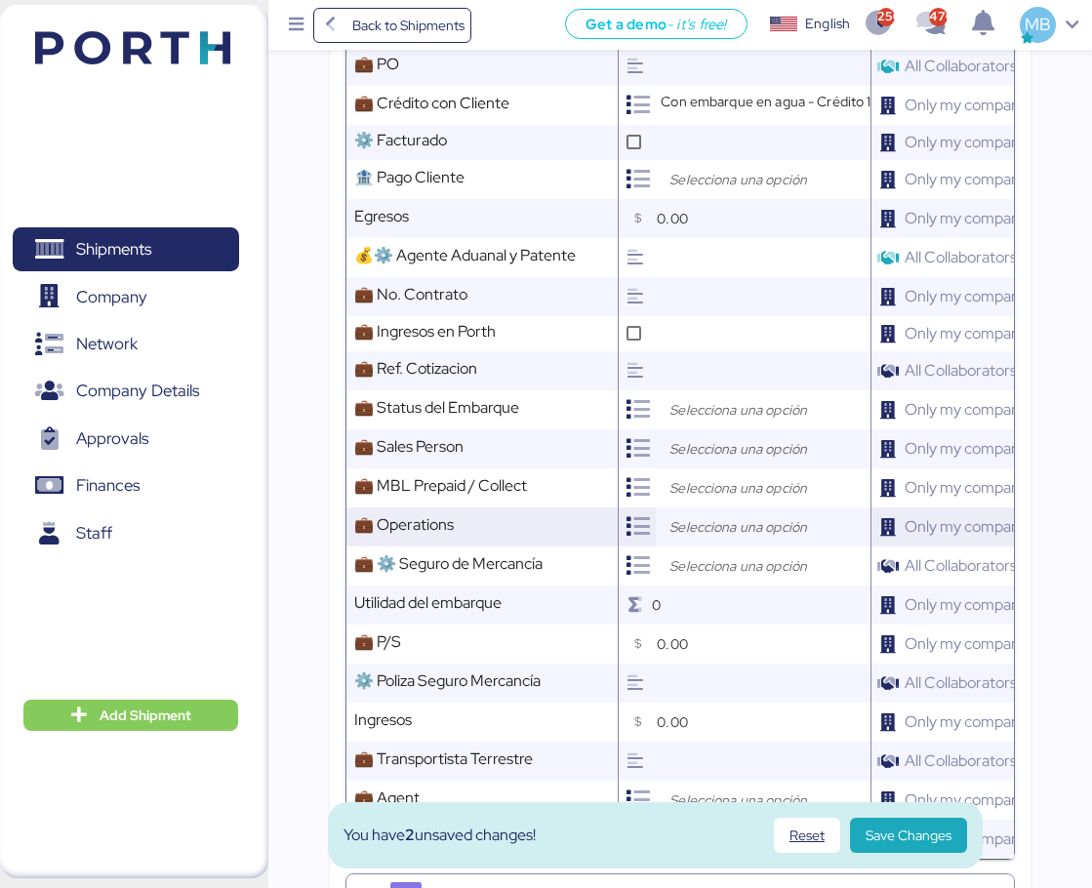
scroll to position [1171, 0]
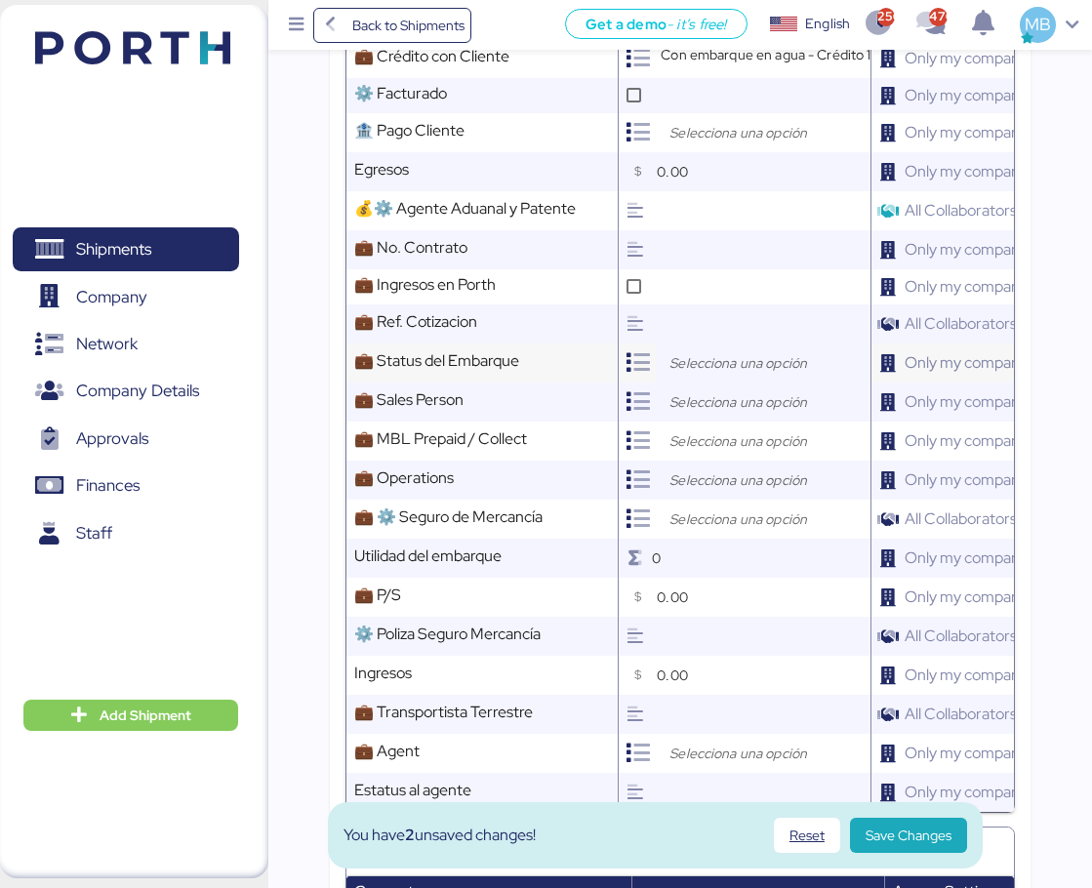
click at [733, 364] on div at bounding box center [763, 362] width 215 height 39
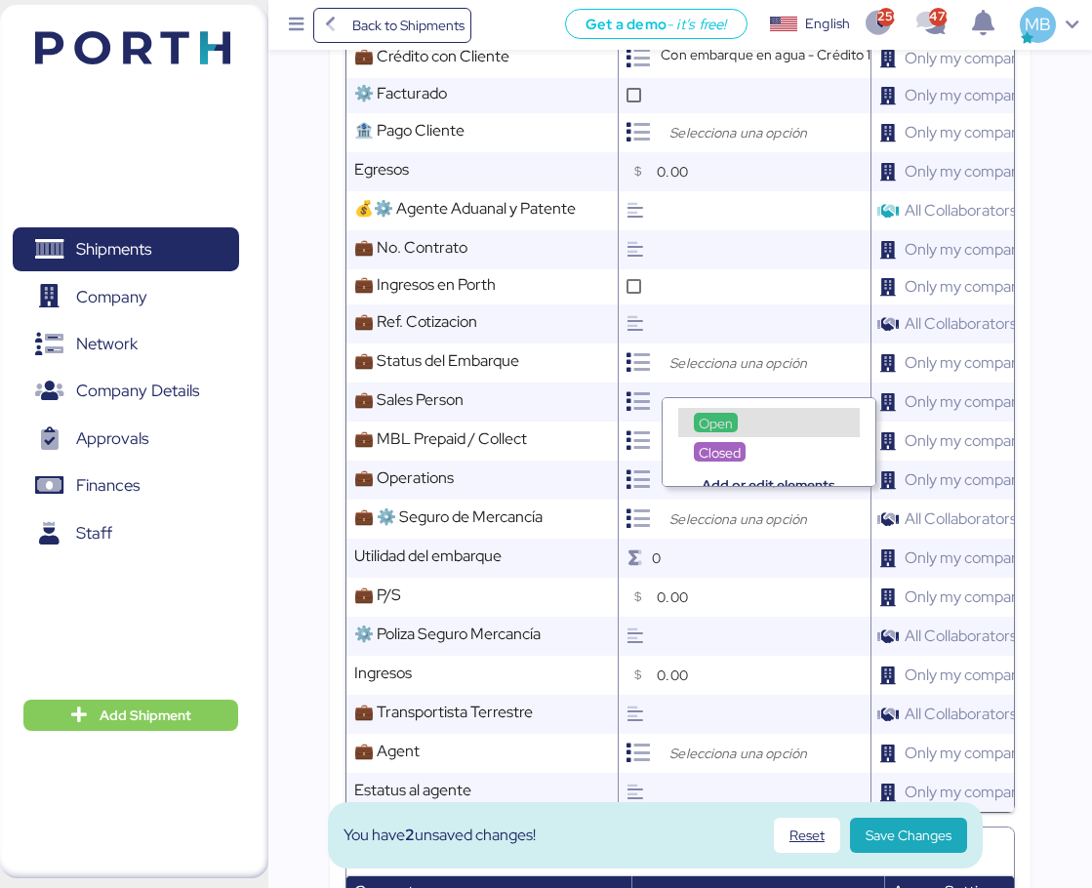
click at [714, 425] on span "Open" at bounding box center [716, 424] width 34 height 18
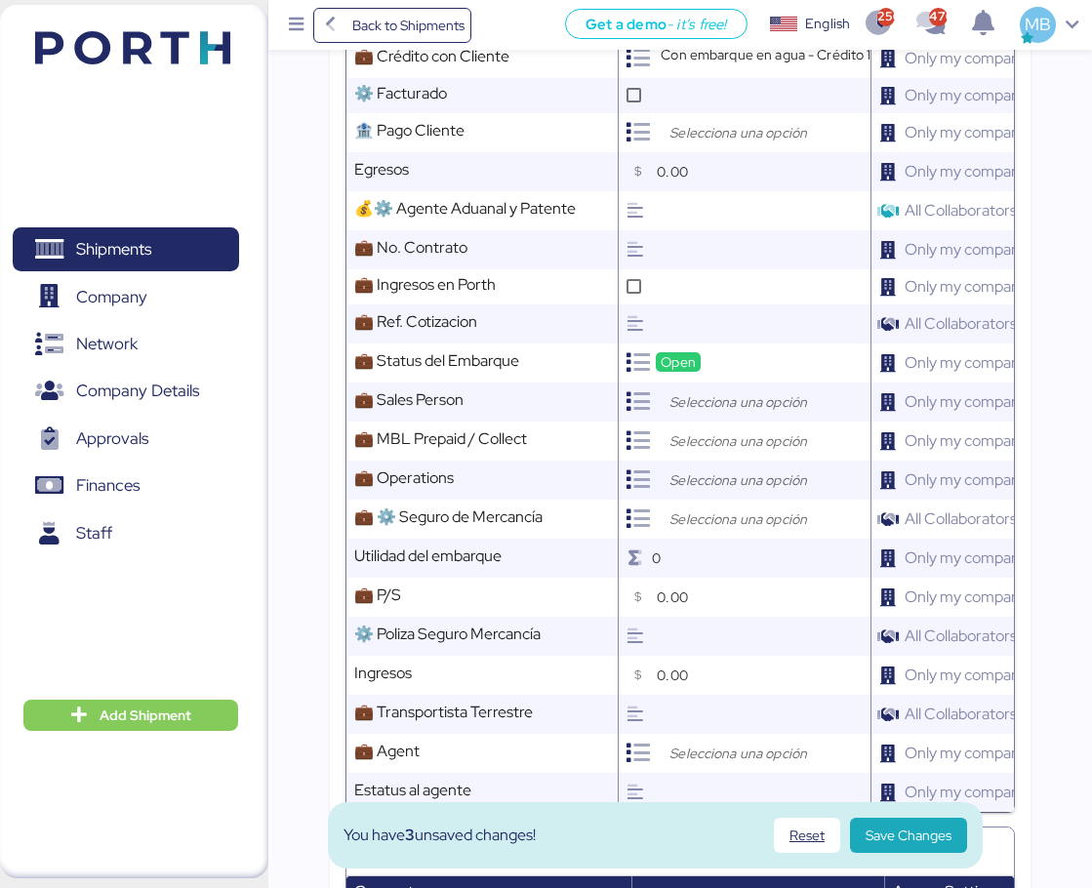
click at [715, 411] on input "search" at bounding box center [767, 401] width 205 height 23
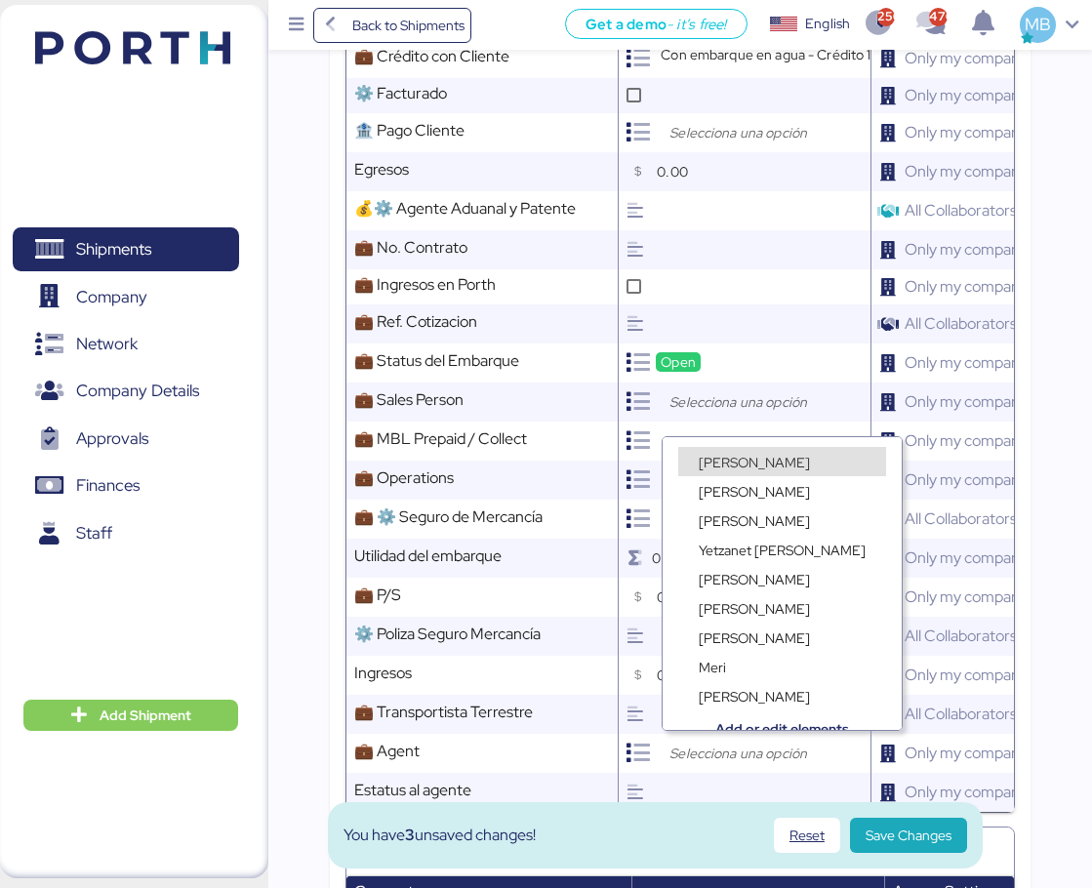
click at [746, 461] on span "[PERSON_NAME]" at bounding box center [754, 463] width 111 height 18
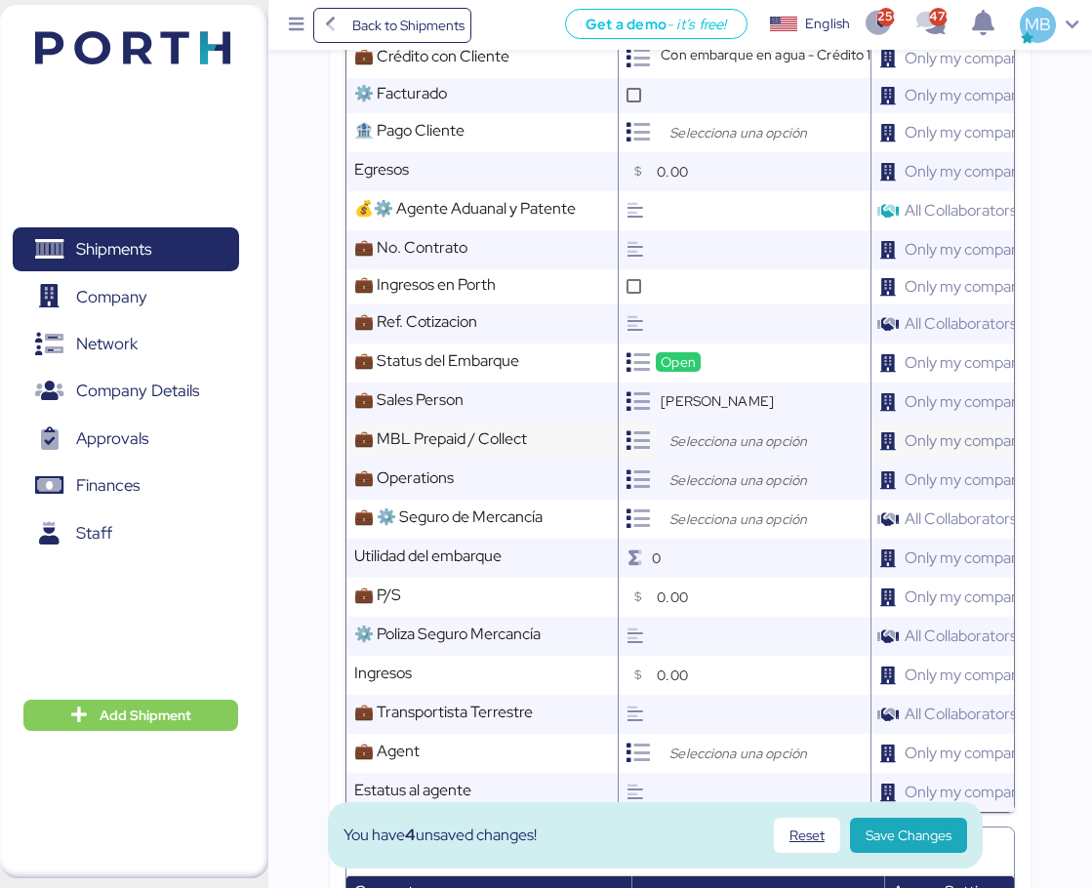
click at [705, 448] on input "search" at bounding box center [767, 440] width 205 height 23
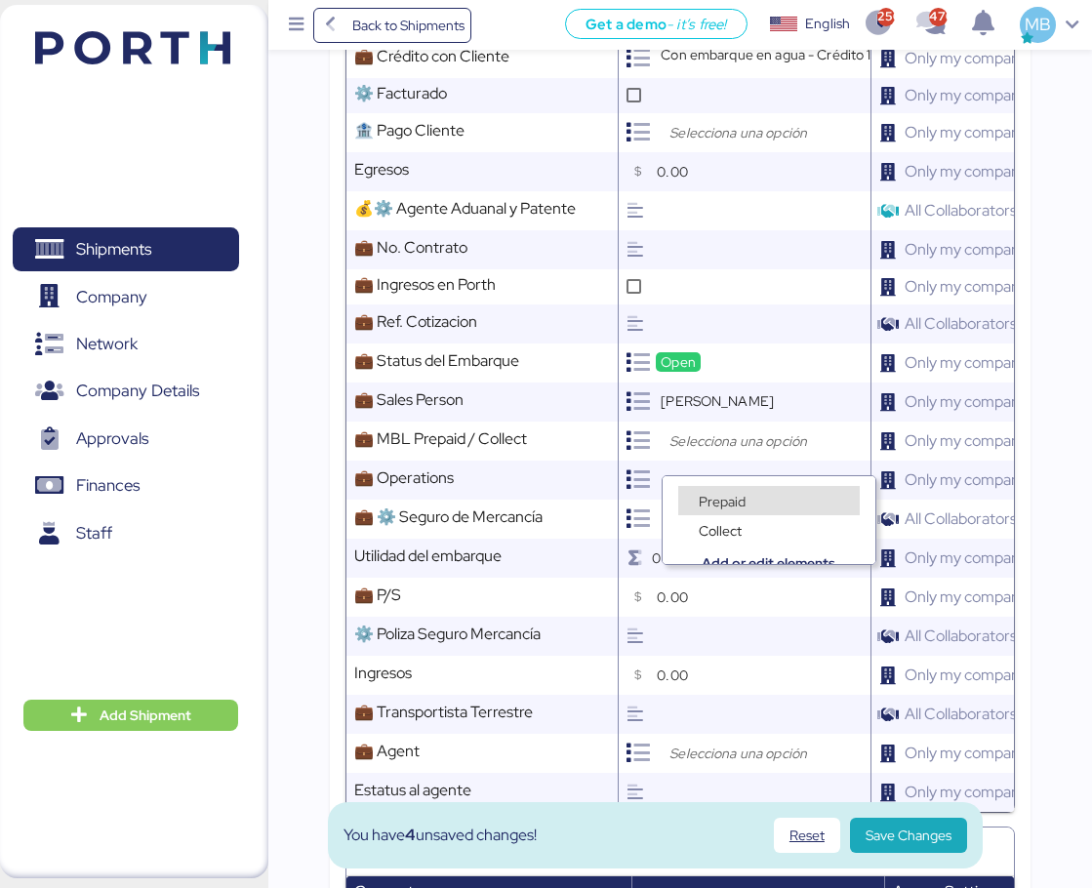
click at [733, 495] on span "Prepaid" at bounding box center [722, 502] width 47 height 18
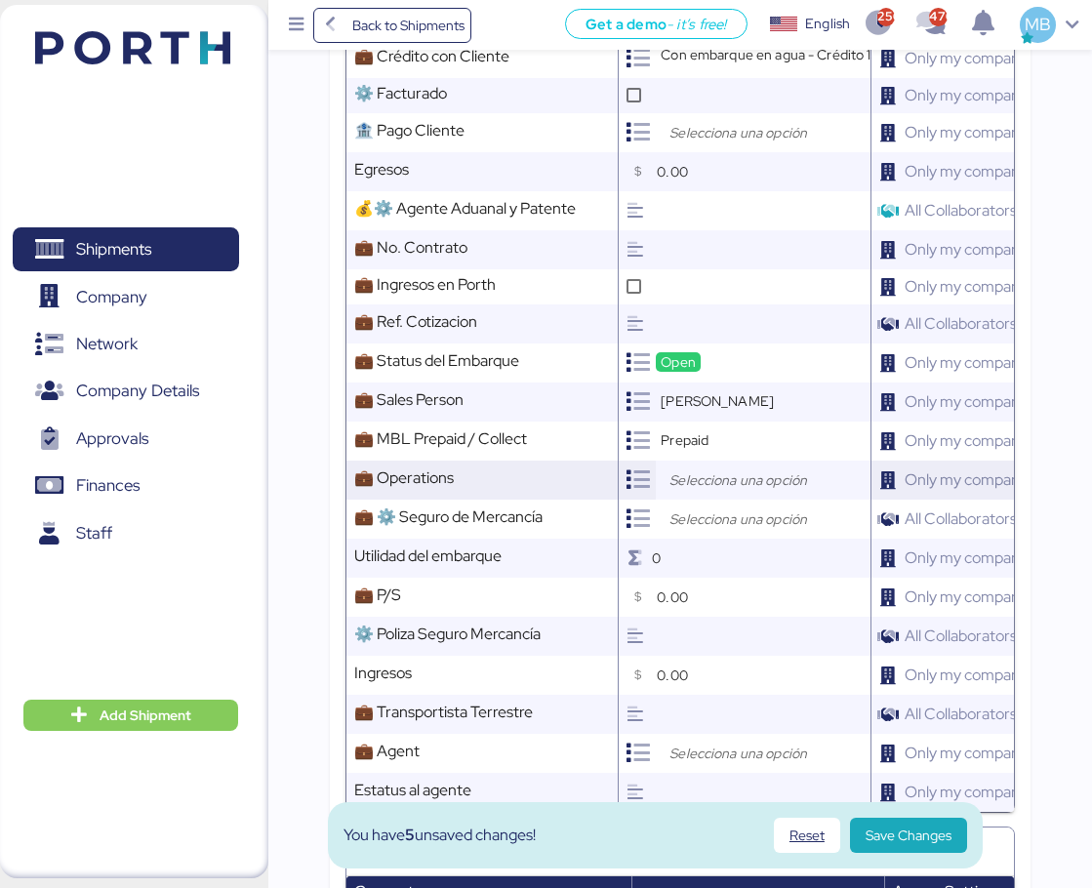
click at [731, 492] on input "search" at bounding box center [767, 479] width 205 height 23
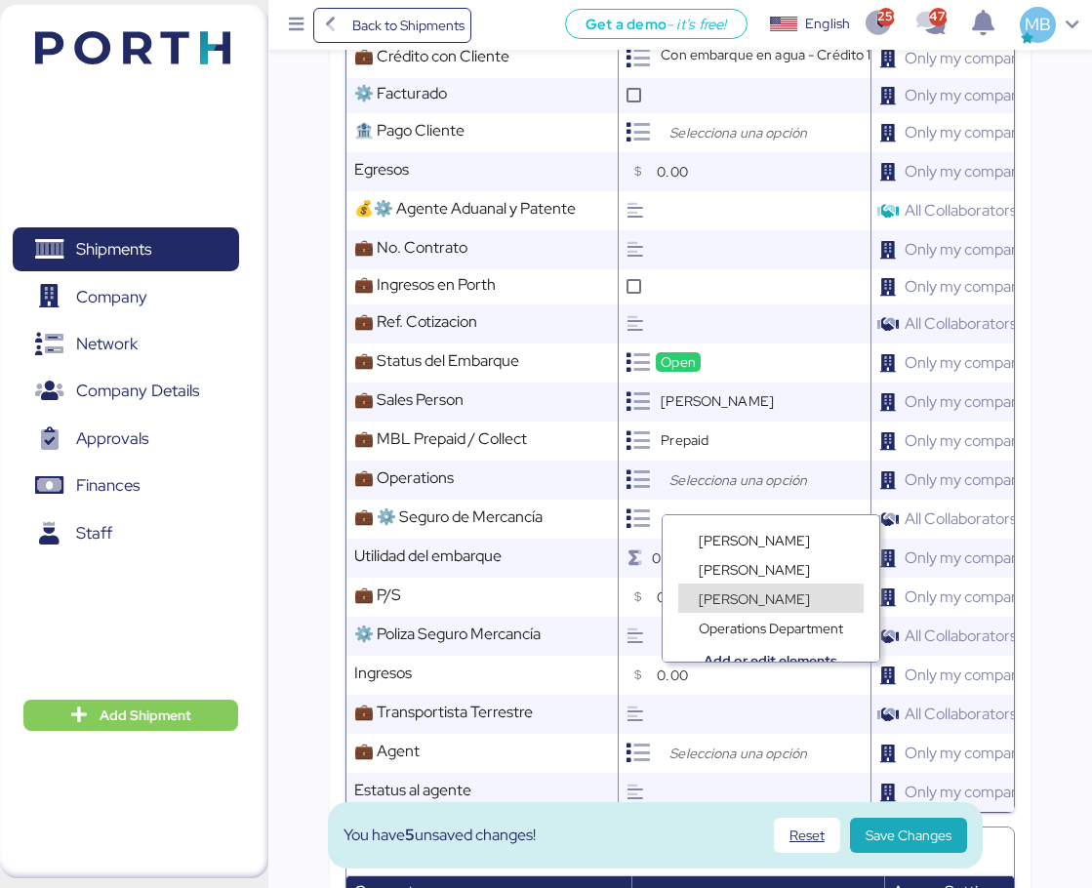
click at [756, 594] on span "[PERSON_NAME]" at bounding box center [754, 599] width 111 height 18
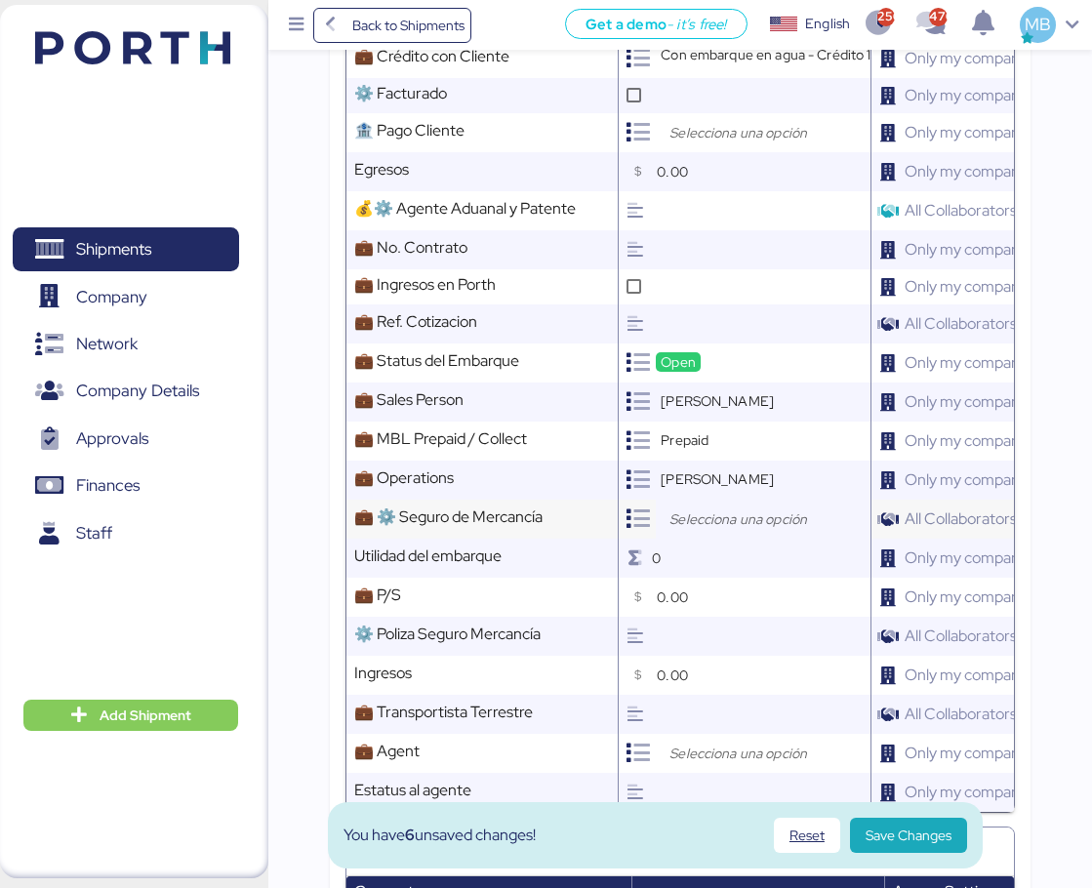
click at [725, 531] on input "search" at bounding box center [767, 518] width 205 height 23
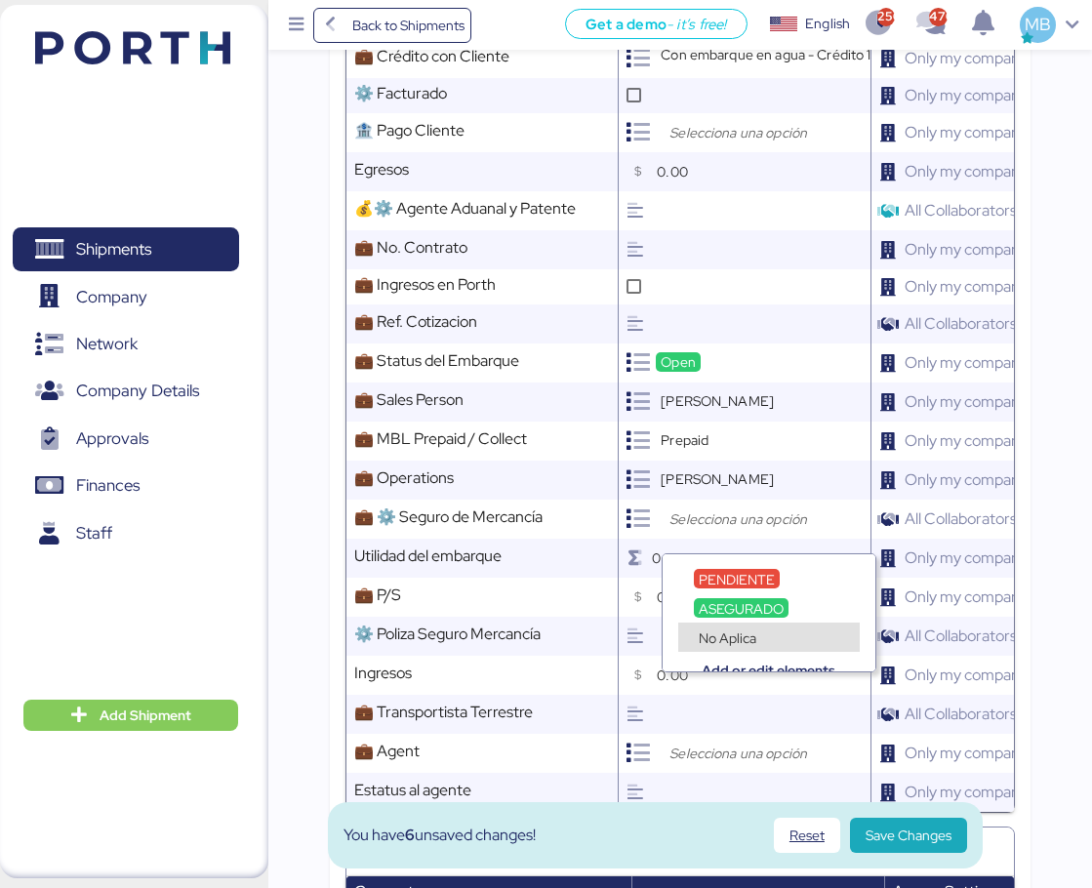
click at [741, 630] on span "No Aplica" at bounding box center [728, 638] width 58 height 18
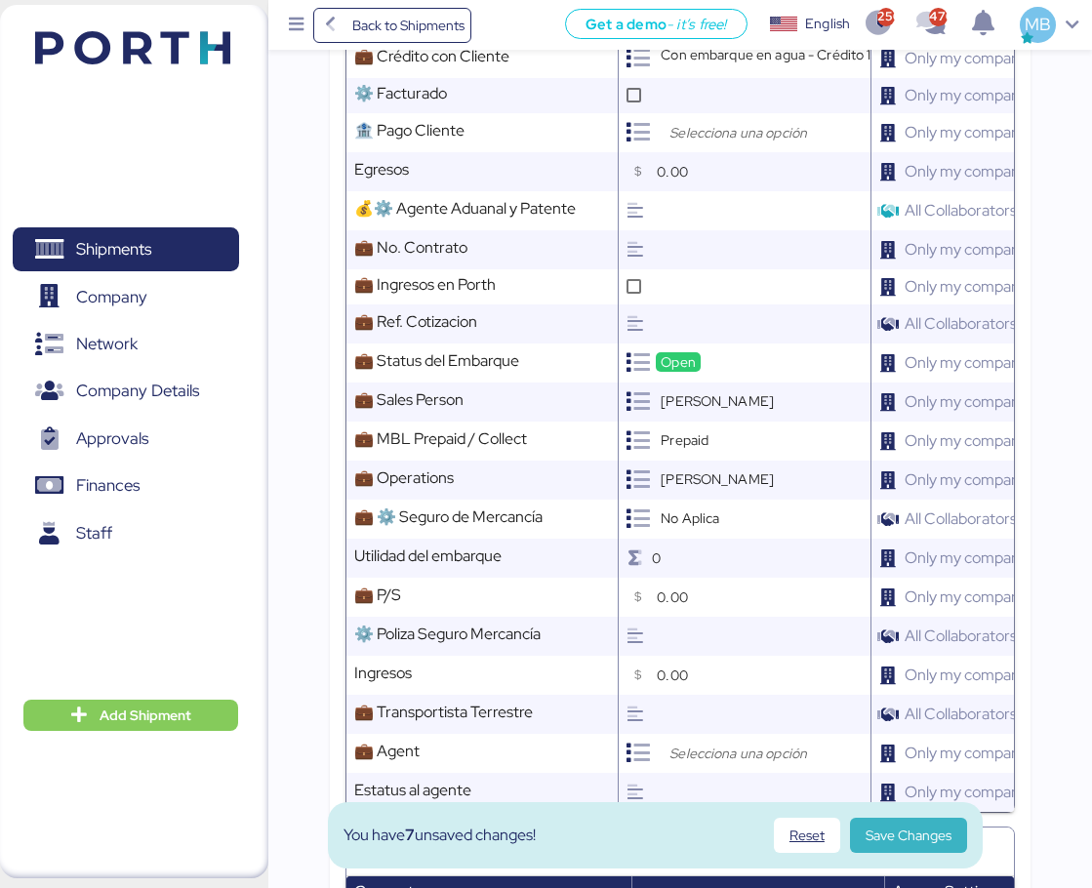
click at [947, 834] on span "Save Changes" at bounding box center [908, 835] width 86 height 23
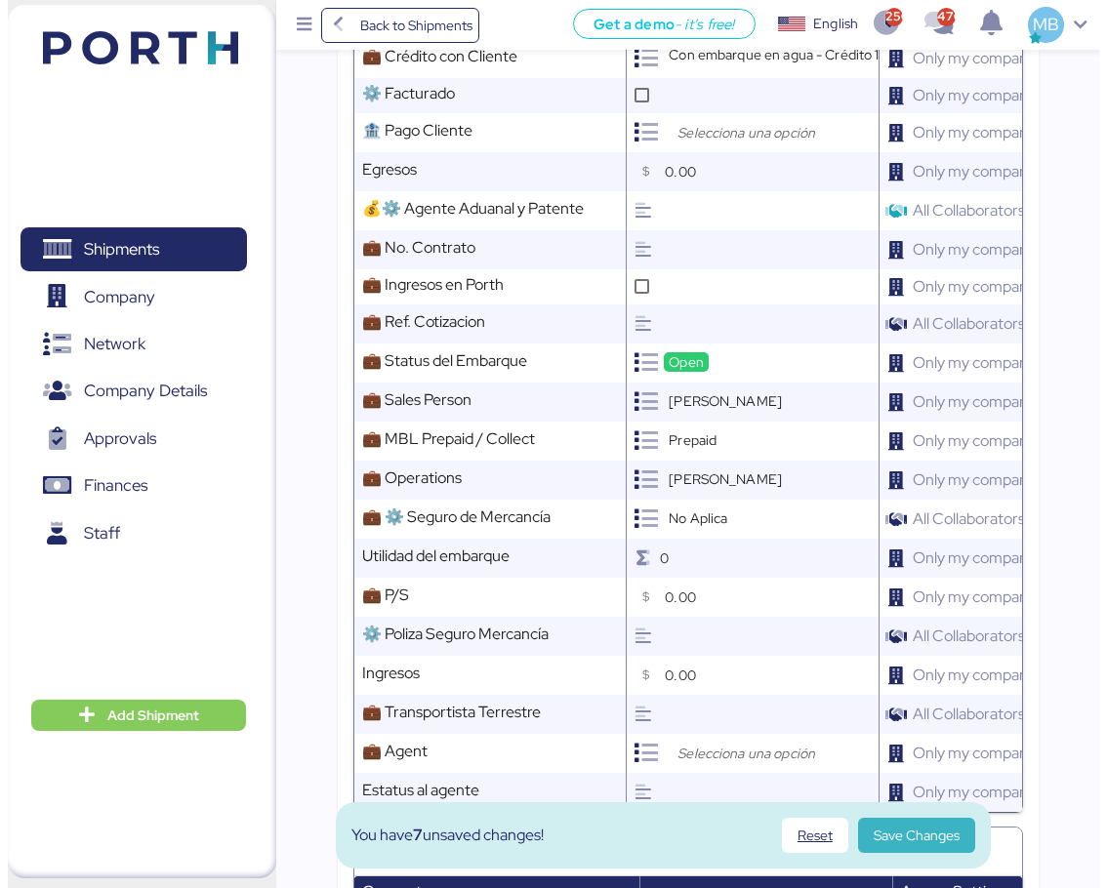
scroll to position [0, 0]
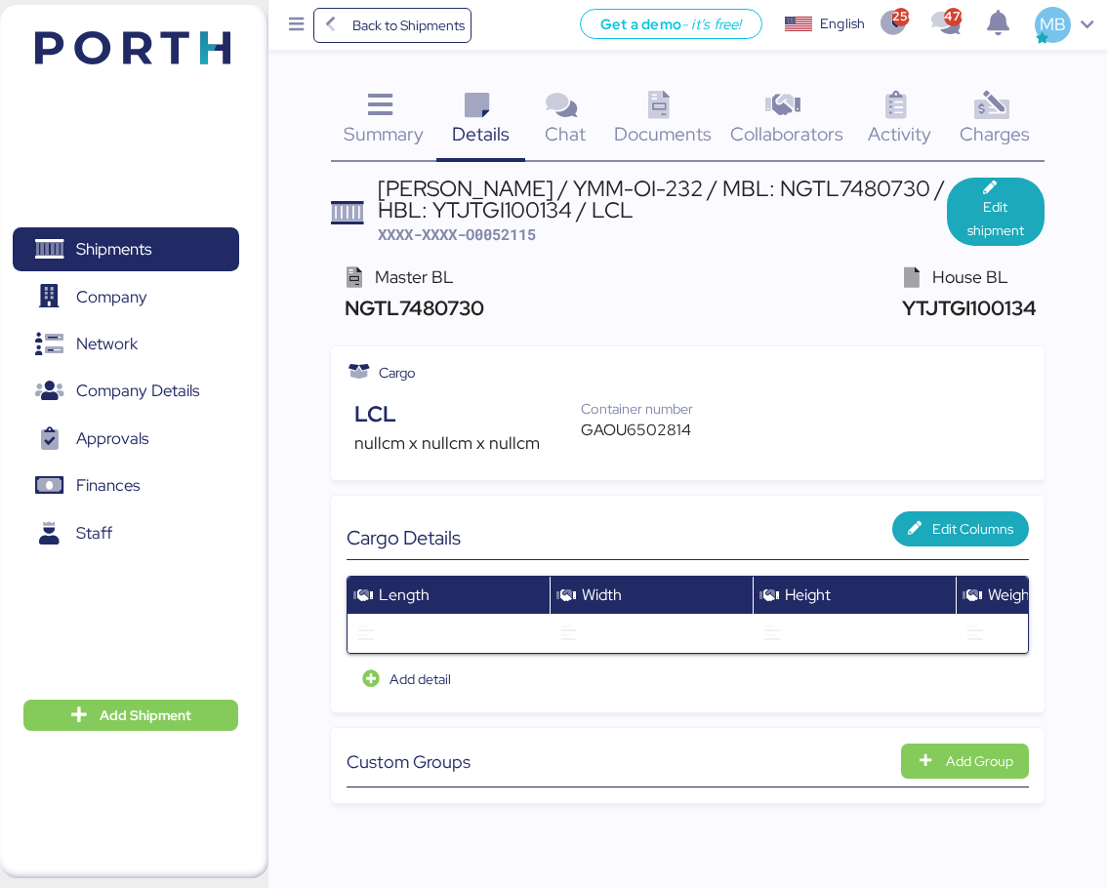
click at [675, 110] on icon at bounding box center [658, 106] width 42 height 28
